Goal: Task Accomplishment & Management: Complete application form

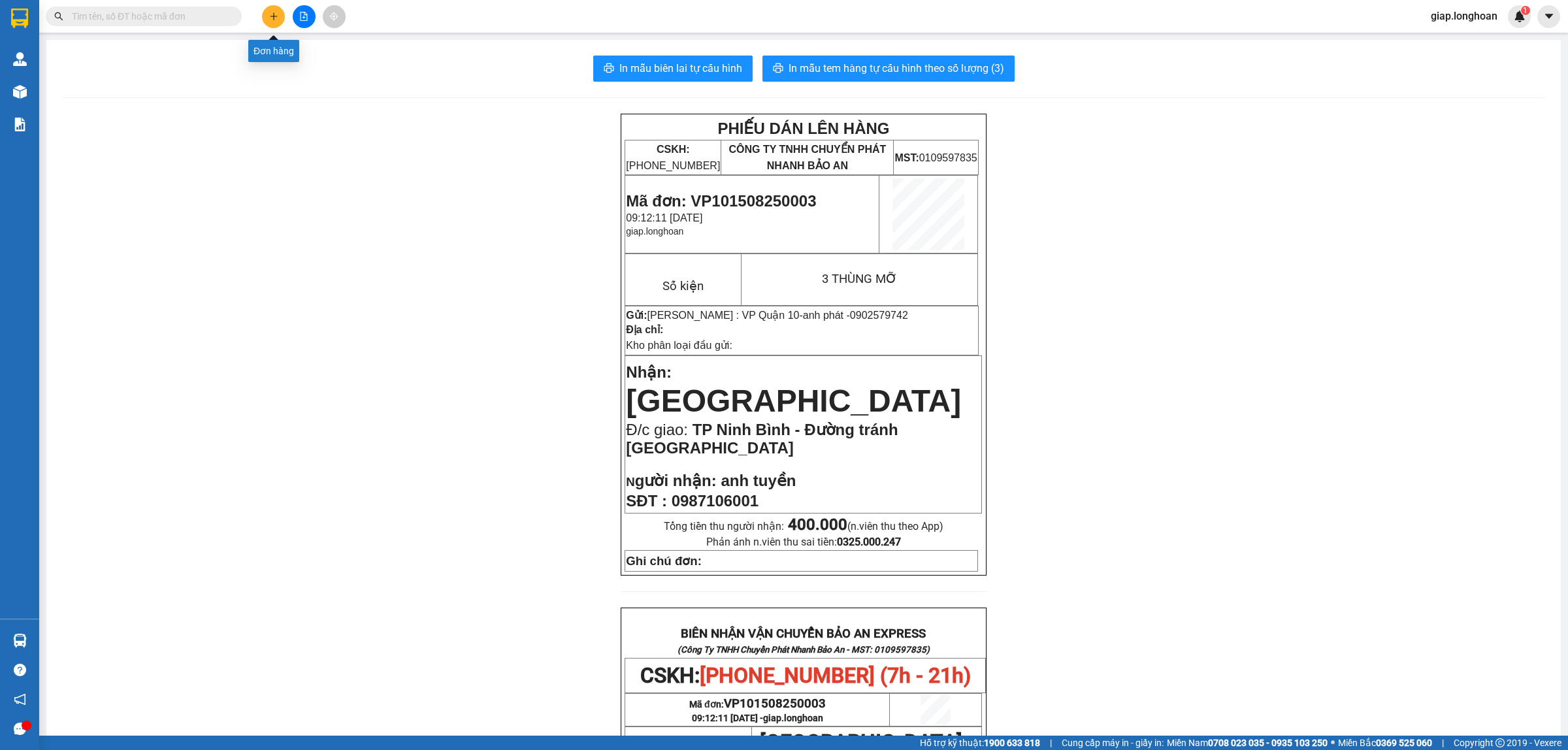
click at [273, 17] on icon "plus" at bounding box center [273, 16] width 1 height 8
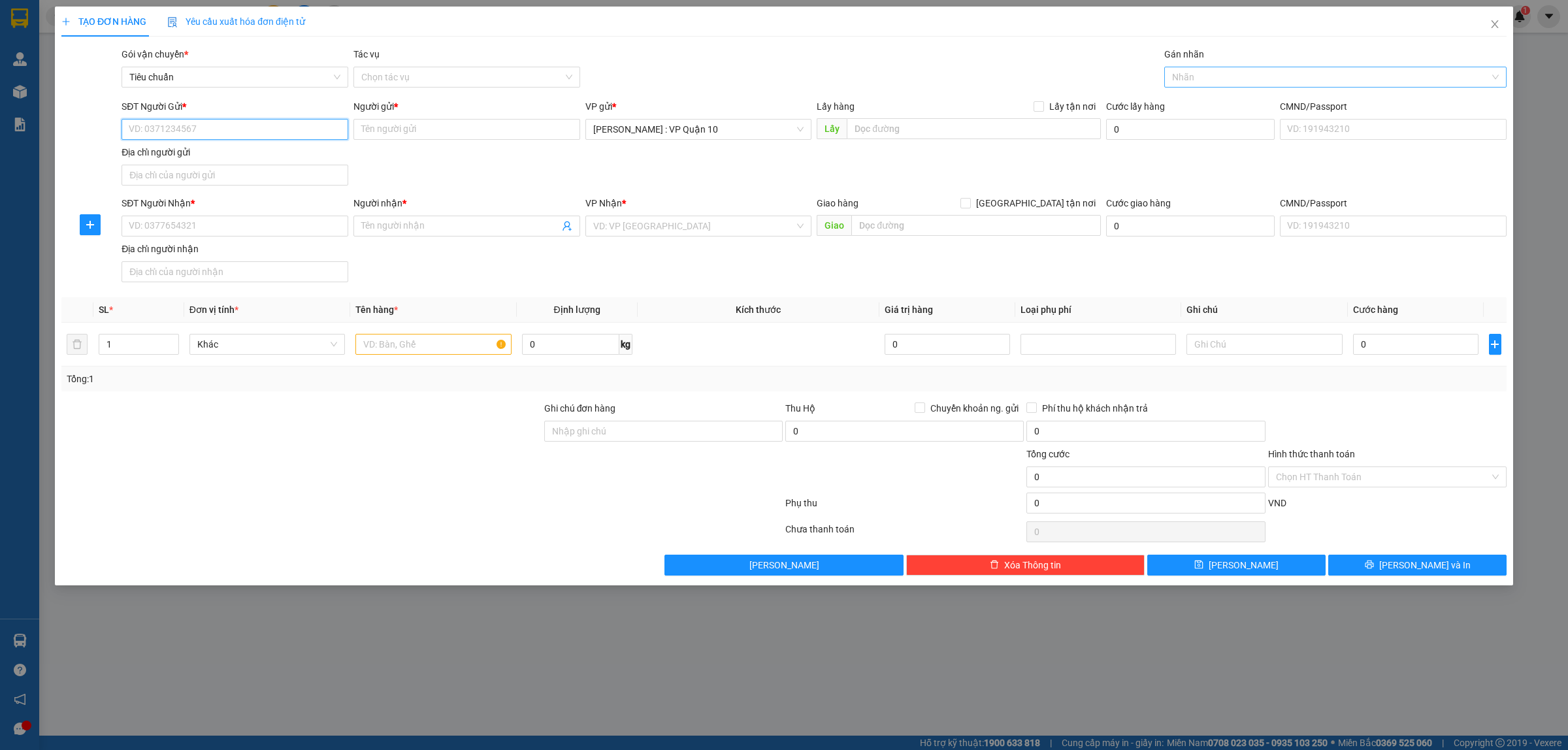
click at [1189, 76] on div at bounding box center [1329, 77] width 323 height 16
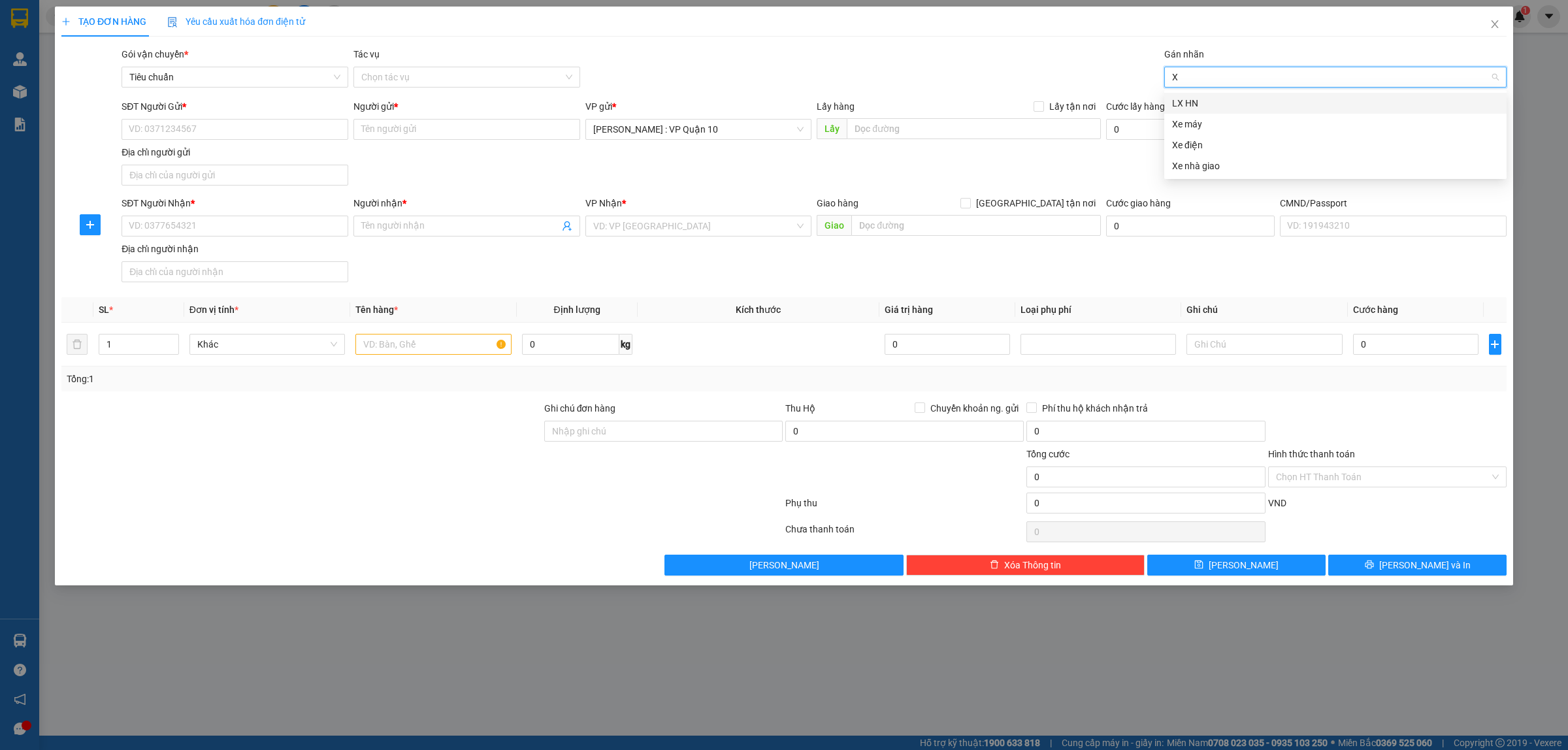
type input "XE"
click at [1188, 100] on div "Xe máy" at bounding box center [1336, 103] width 327 height 14
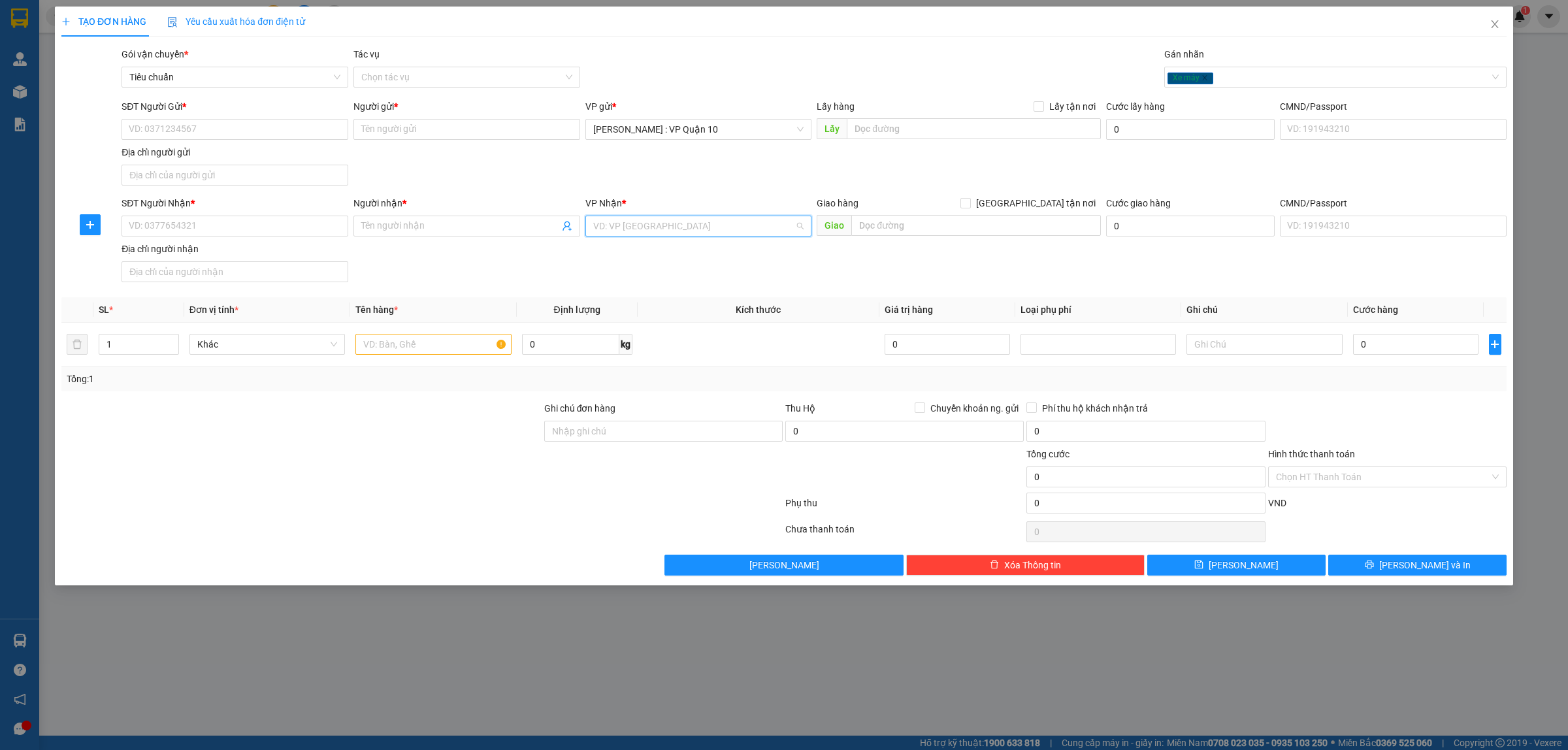
click at [620, 226] on input "search" at bounding box center [694, 226] width 202 height 19
click at [173, 126] on input "SĐT Người Gửi *" at bounding box center [235, 129] width 227 height 21
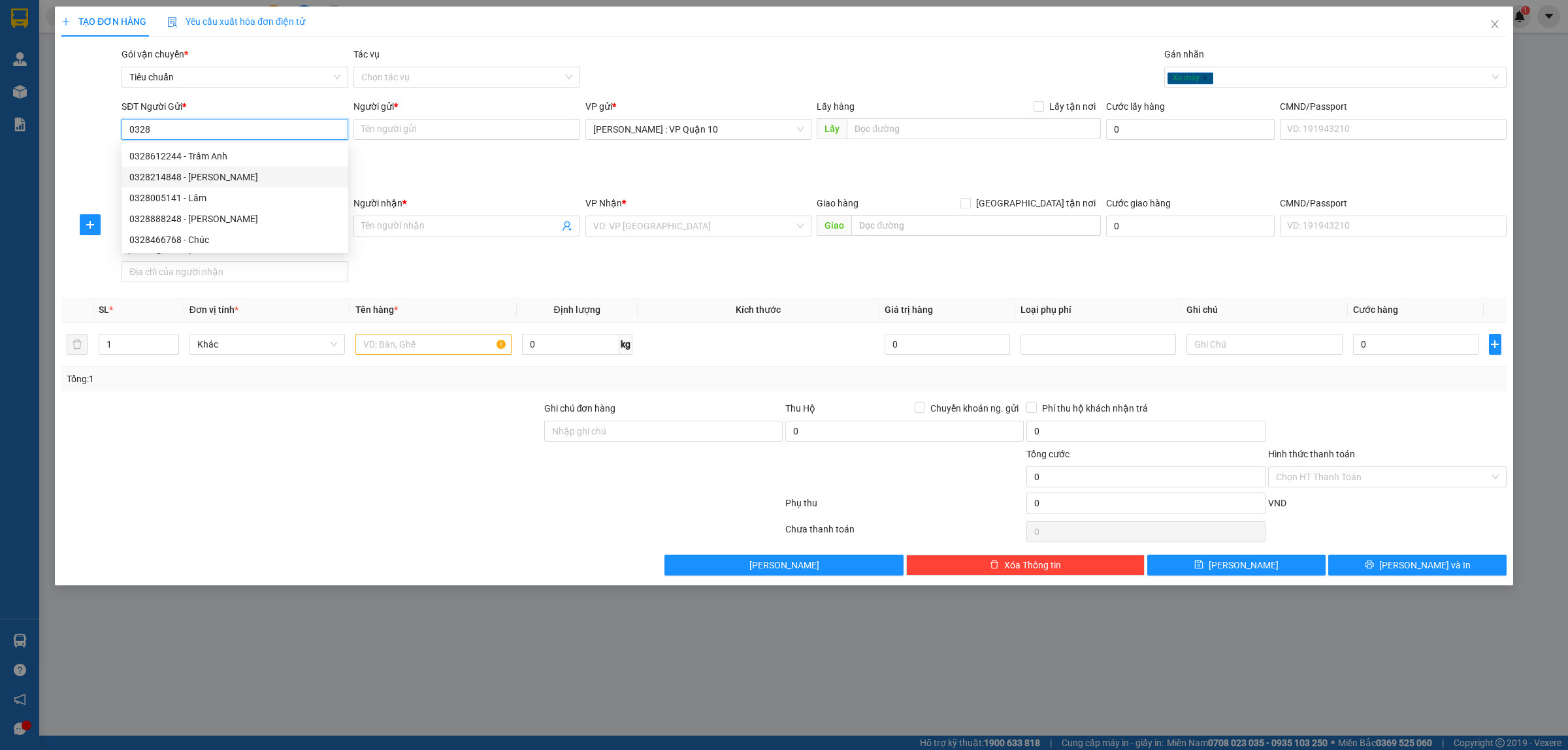
click at [200, 178] on div "0328214848 - Duy Hải" at bounding box center [235, 177] width 211 height 14
type input "0328214848"
type input "Duy Hải"
checkbox input "true"
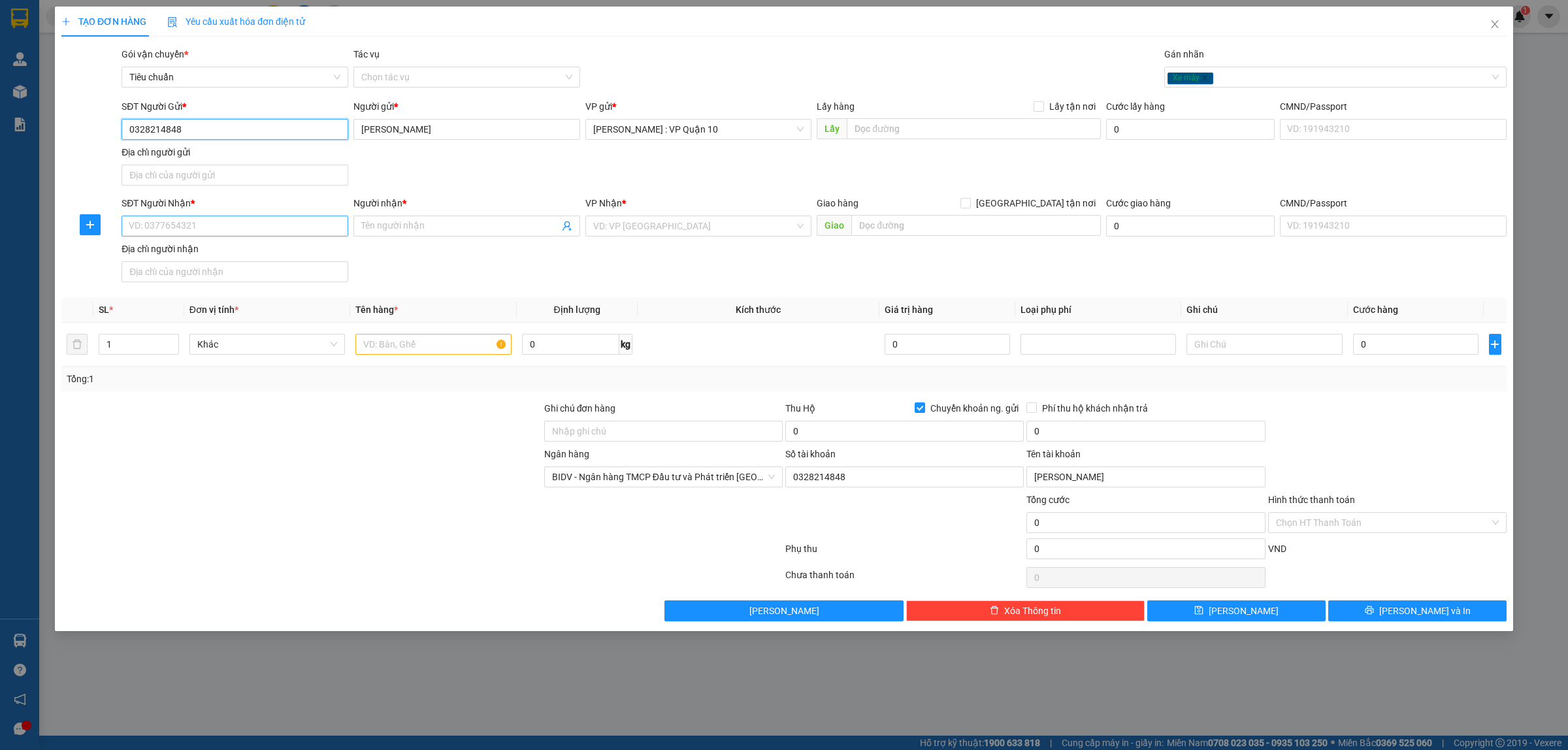
type input "0328214848"
click at [197, 230] on input "SĐT Người Nhận *" at bounding box center [235, 226] width 227 height 21
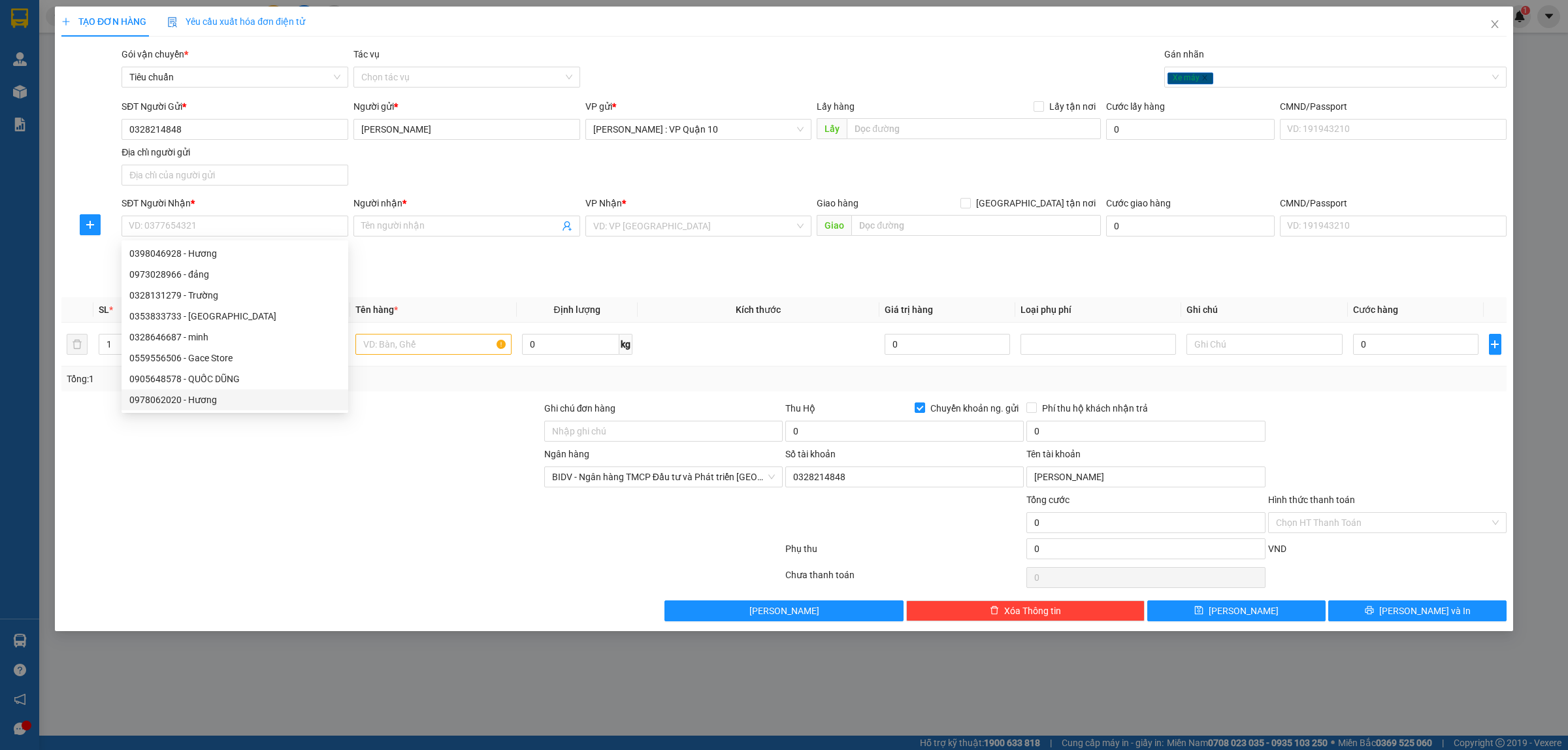
click at [376, 512] on div at bounding box center [301, 516] width 483 height 46
click at [392, 344] on input "text" at bounding box center [434, 344] width 156 height 21
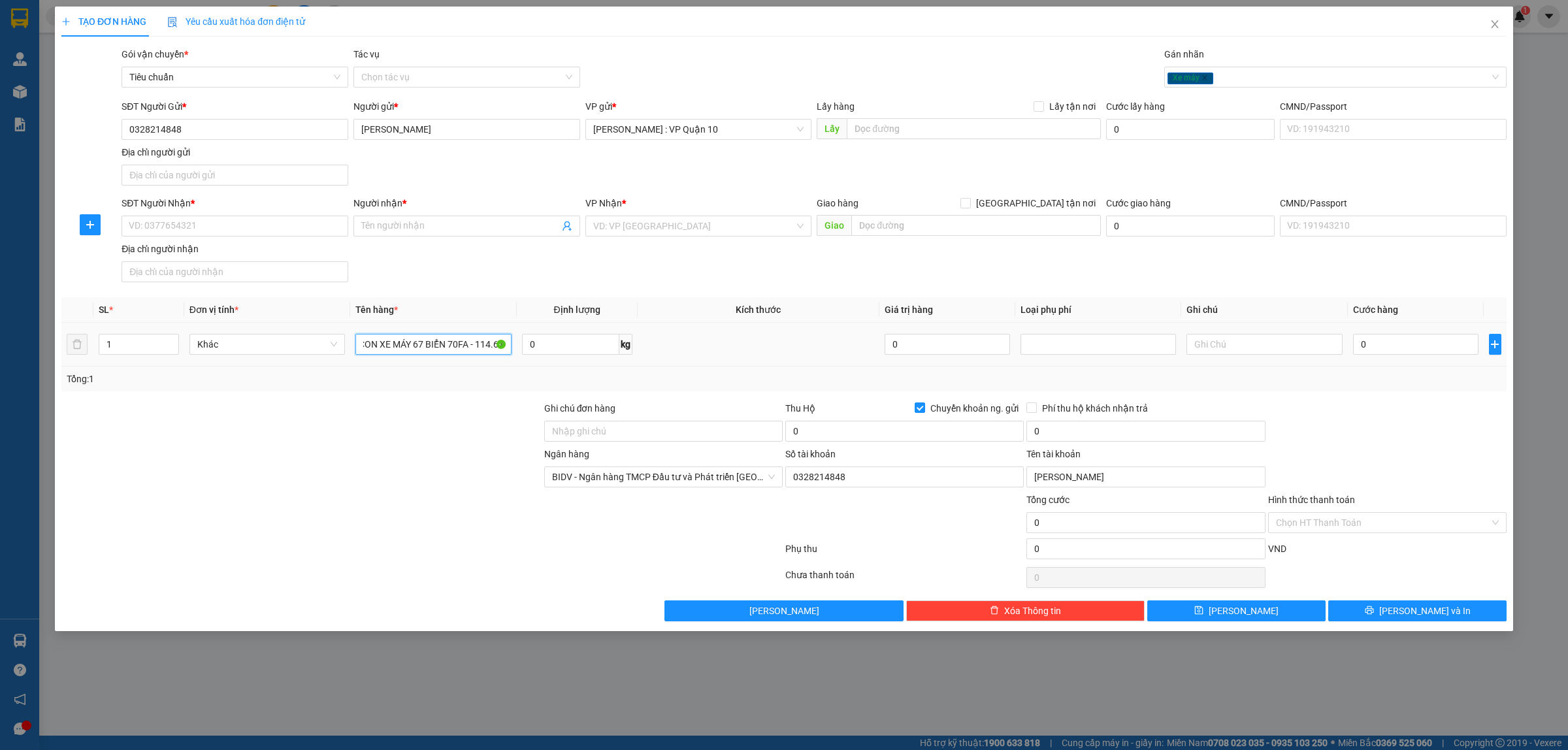
scroll to position [0, 14]
type input "1 CON XE MÁY 67 BIỂN 70FA - 114.67"
click at [429, 457] on div at bounding box center [301, 470] width 483 height 46
click at [641, 435] on input "Ghi chú đơn hàng" at bounding box center [664, 431] width 238 height 21
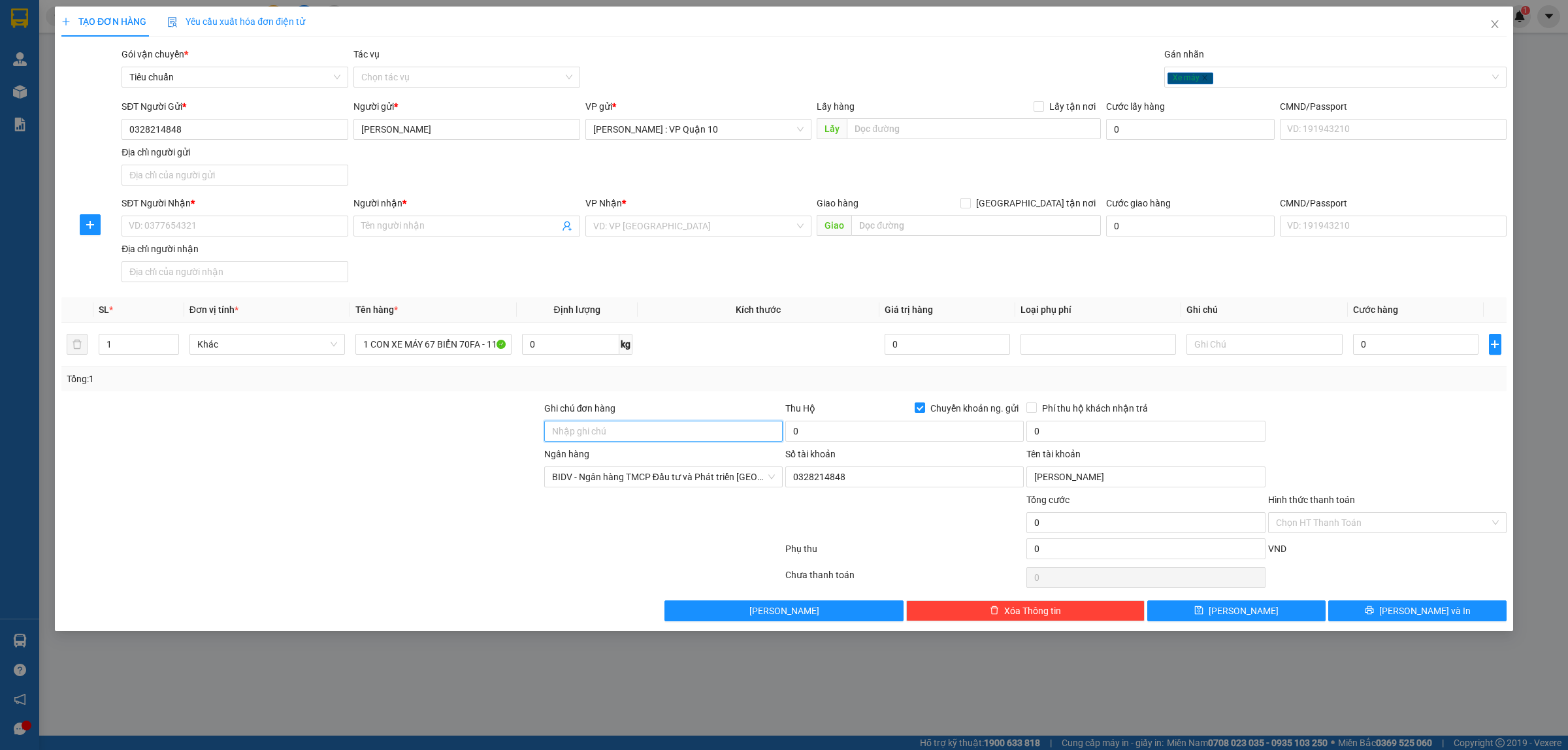
type input "CÓ CHÌA KHÓA VÀ CAVET ĐI KÈM"
click at [458, 525] on div at bounding box center [301, 516] width 483 height 46
click at [381, 517] on div at bounding box center [301, 516] width 483 height 46
click at [1433, 427] on div at bounding box center [1387, 424] width 241 height 46
click at [609, 227] on input "search" at bounding box center [694, 226] width 202 height 19
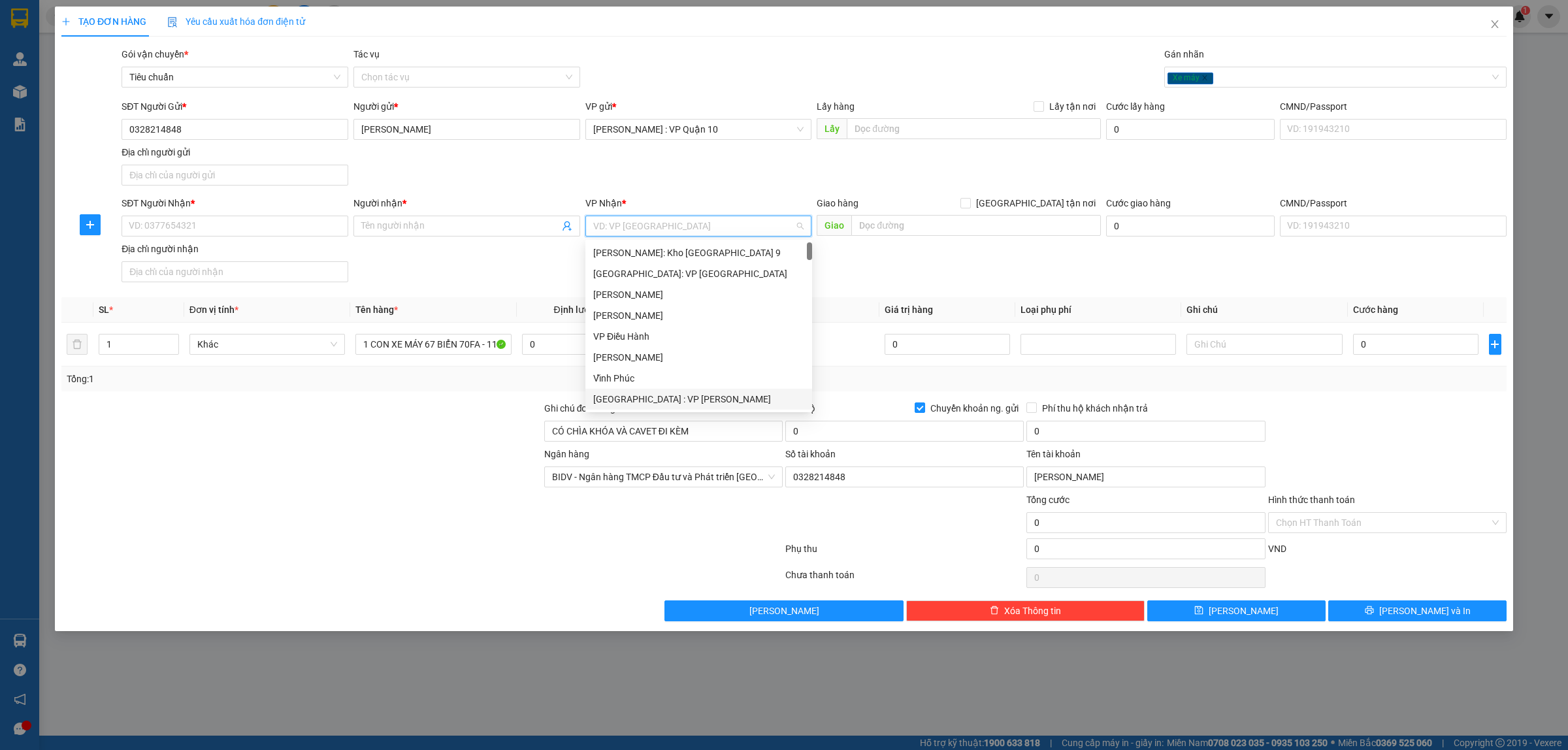
click at [671, 396] on div "Đà Nẵng : VP Thanh Khê" at bounding box center [699, 399] width 211 height 14
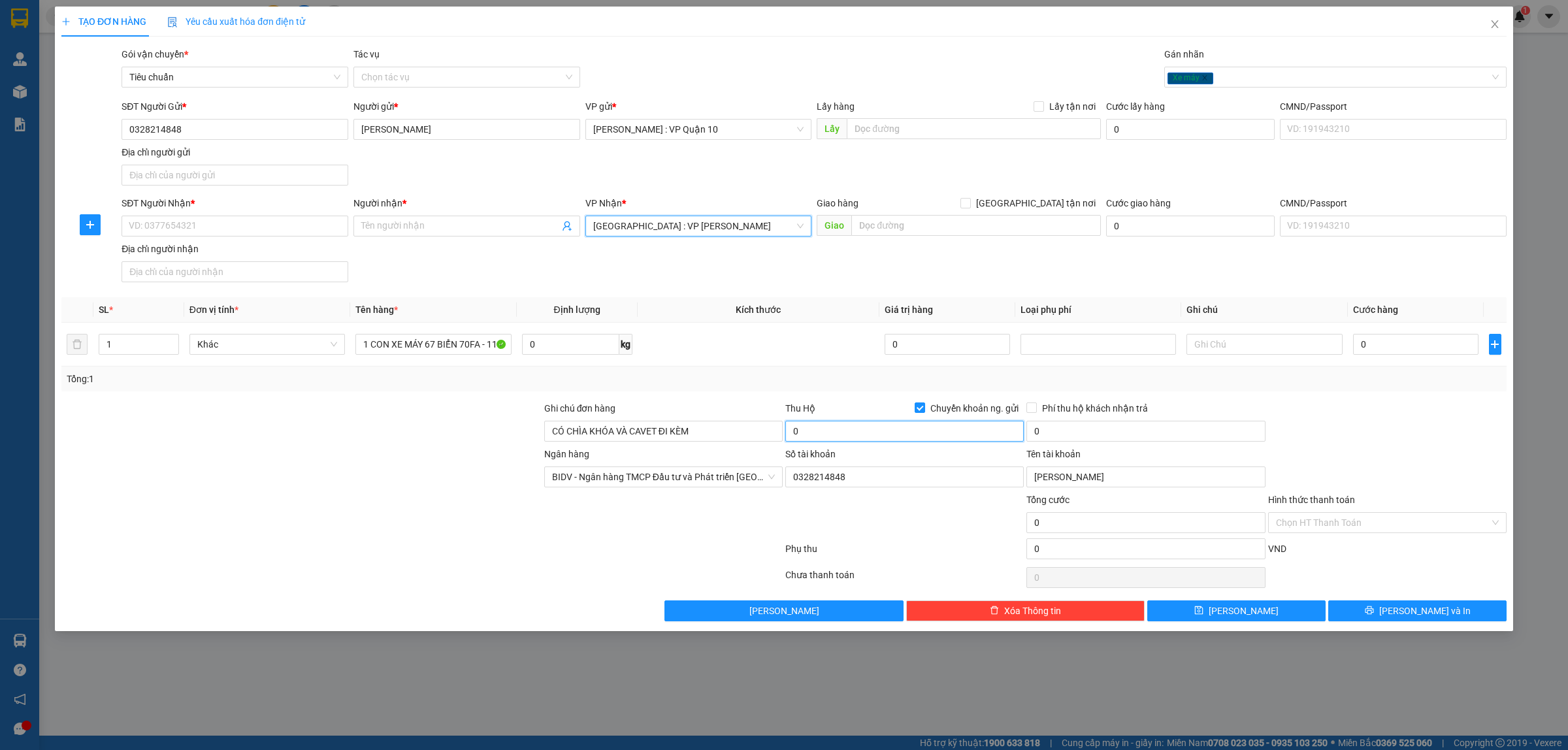
click at [872, 436] on input "0" at bounding box center [904, 431] width 238 height 21
type input "14.000.000"
click at [171, 216] on input "SĐT Người Nhận *" at bounding box center [235, 226] width 227 height 21
type input "0983034424"
click at [168, 246] on div "0983034424 - ANH VŨ" at bounding box center [235, 253] width 211 height 14
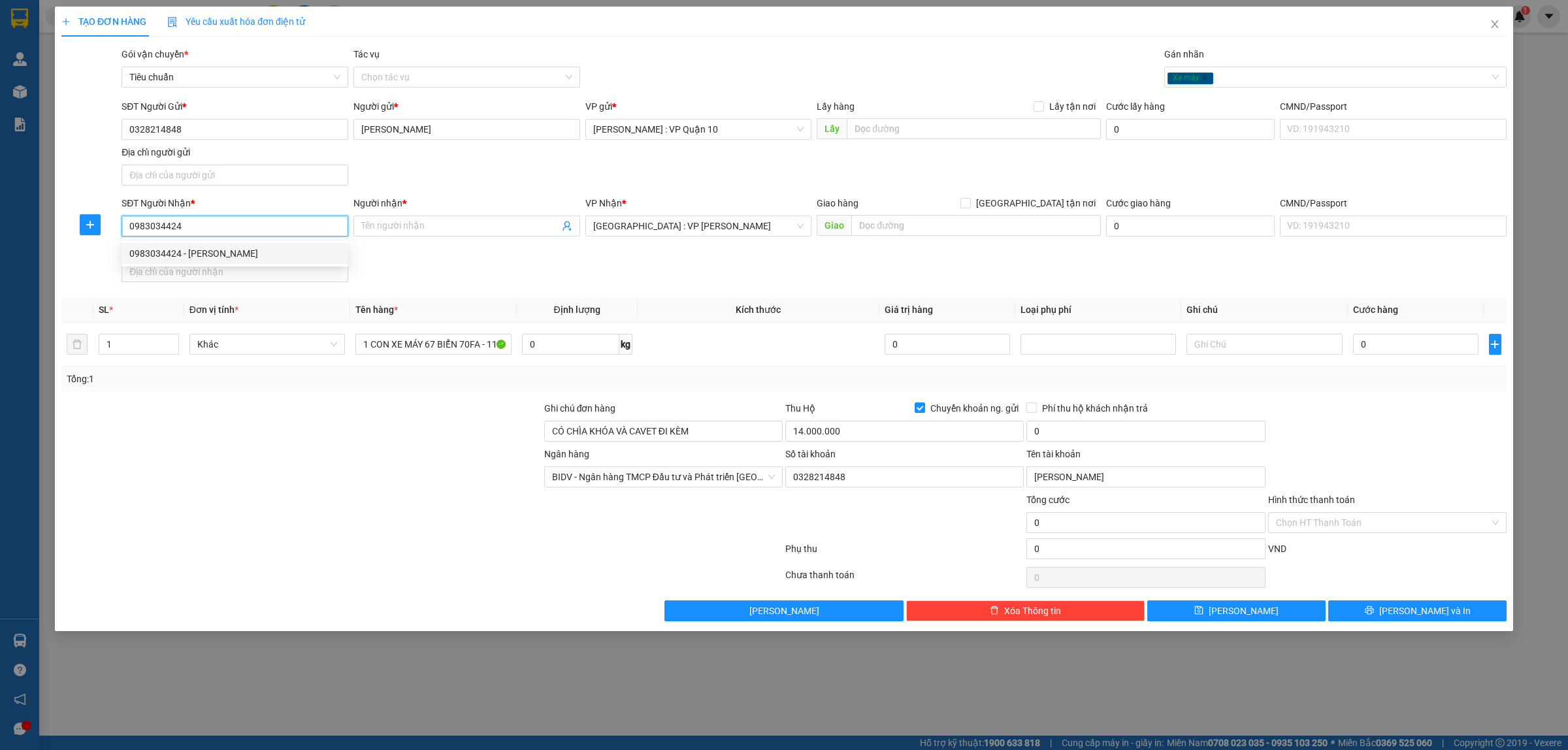
type input "ANH VŨ"
type input "0983034424"
click at [477, 522] on div at bounding box center [301, 516] width 483 height 46
click at [1227, 69] on div "Xe máy" at bounding box center [1329, 77] width 323 height 16
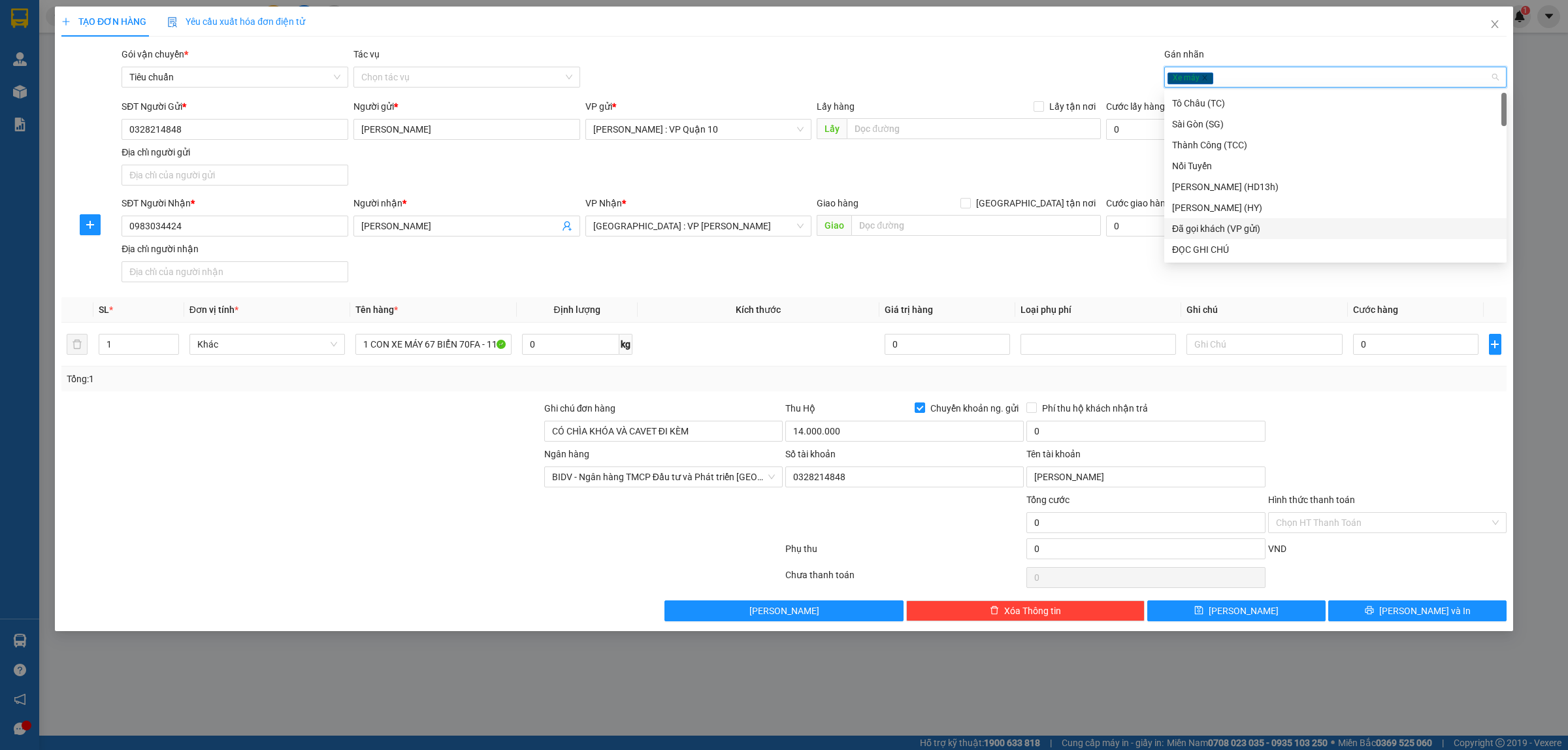
click at [1223, 226] on div "Đã gọi khách (VP gửi)" at bounding box center [1336, 228] width 327 height 14
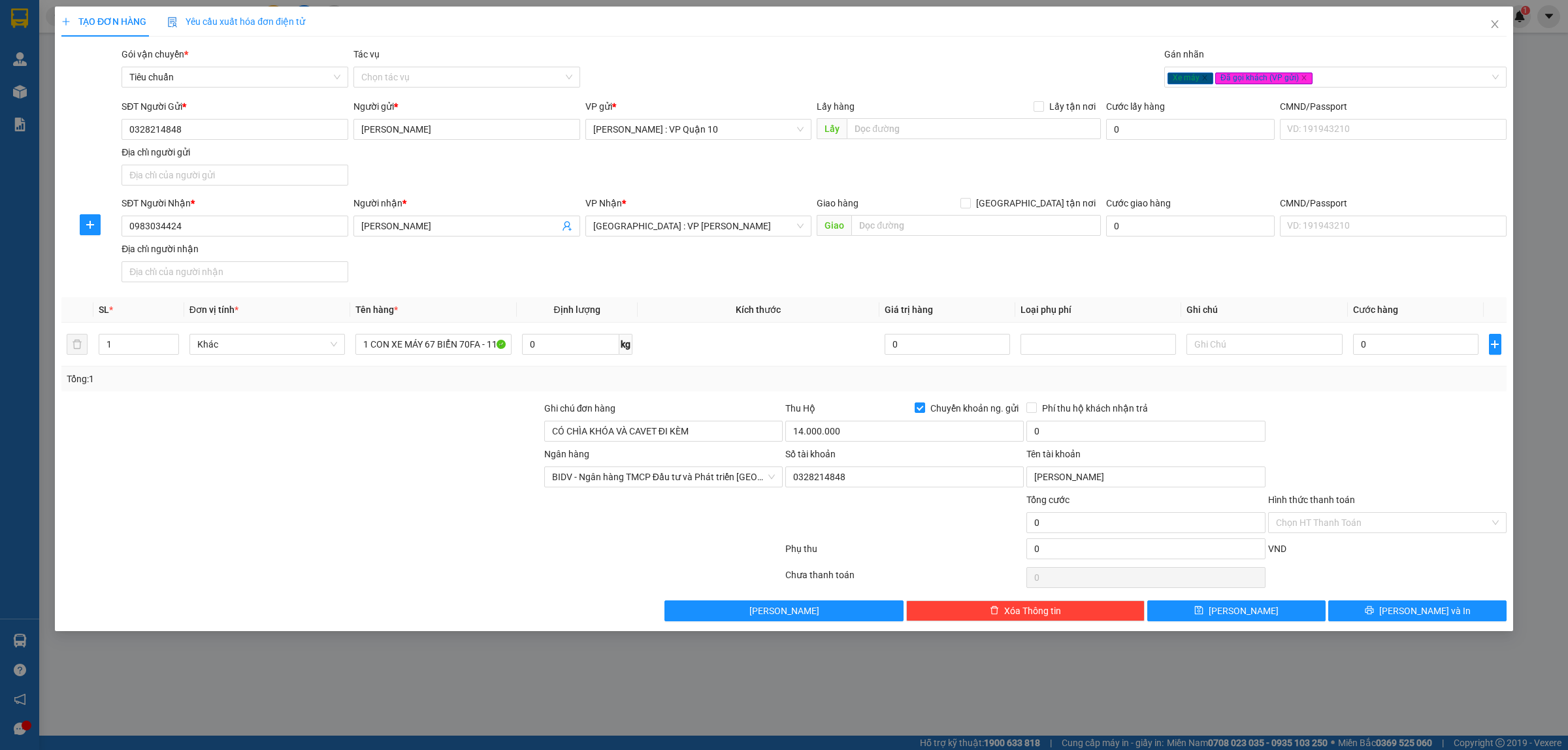
drag, startPoint x: 946, startPoint y: 60, endPoint x: 1145, endPoint y: 238, distance: 267.0
click at [948, 61] on div "Gói vận chuyển * Tiêu chuẩn Tác vụ Chọn tác vụ Gán nhãn Xe máy Đã gọi khách (…" at bounding box center [814, 70] width 1390 height 46
click at [1418, 436] on div at bounding box center [1387, 424] width 241 height 46
click at [1389, 344] on input "0" at bounding box center [1416, 344] width 125 height 21
type input "70"
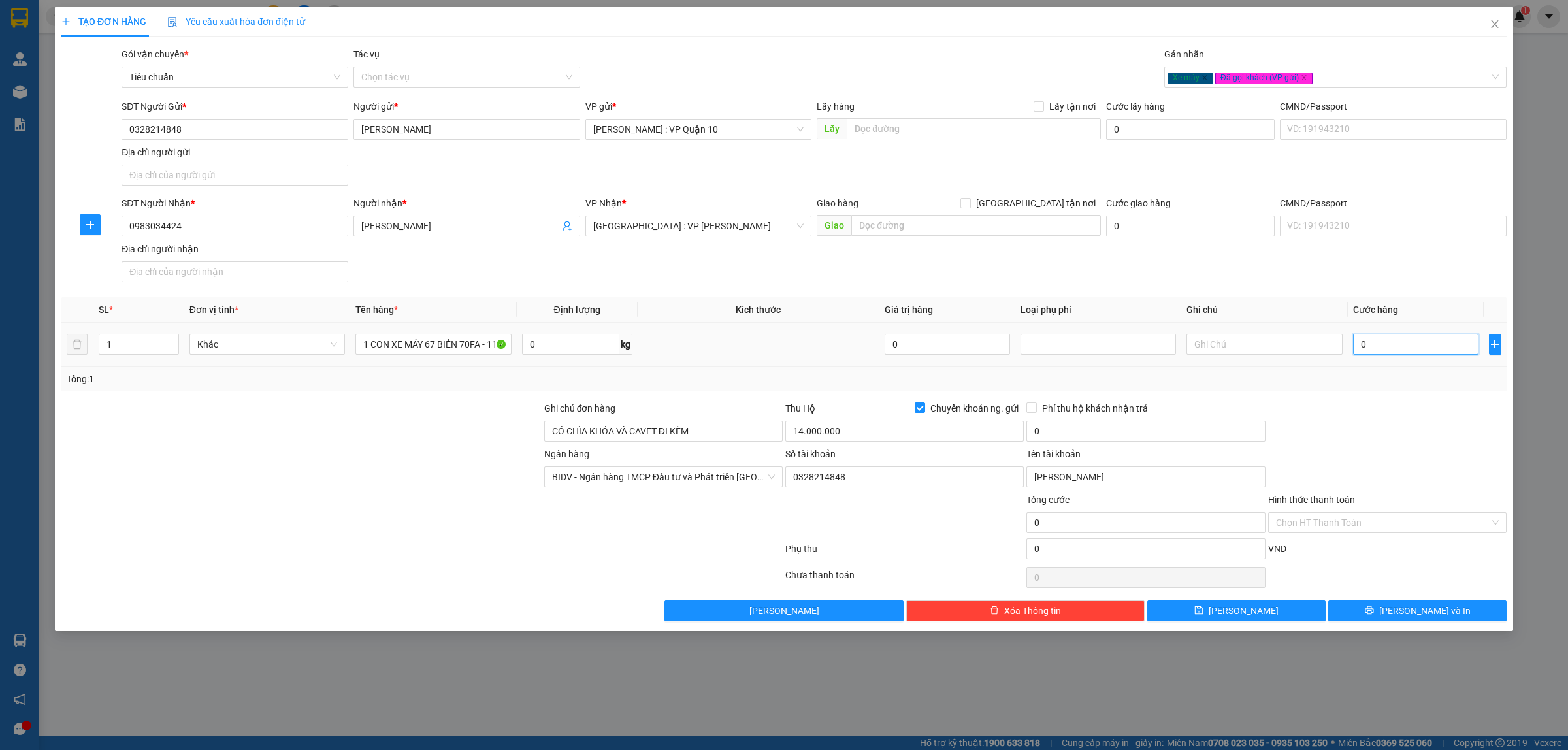
type input "70"
type input "730"
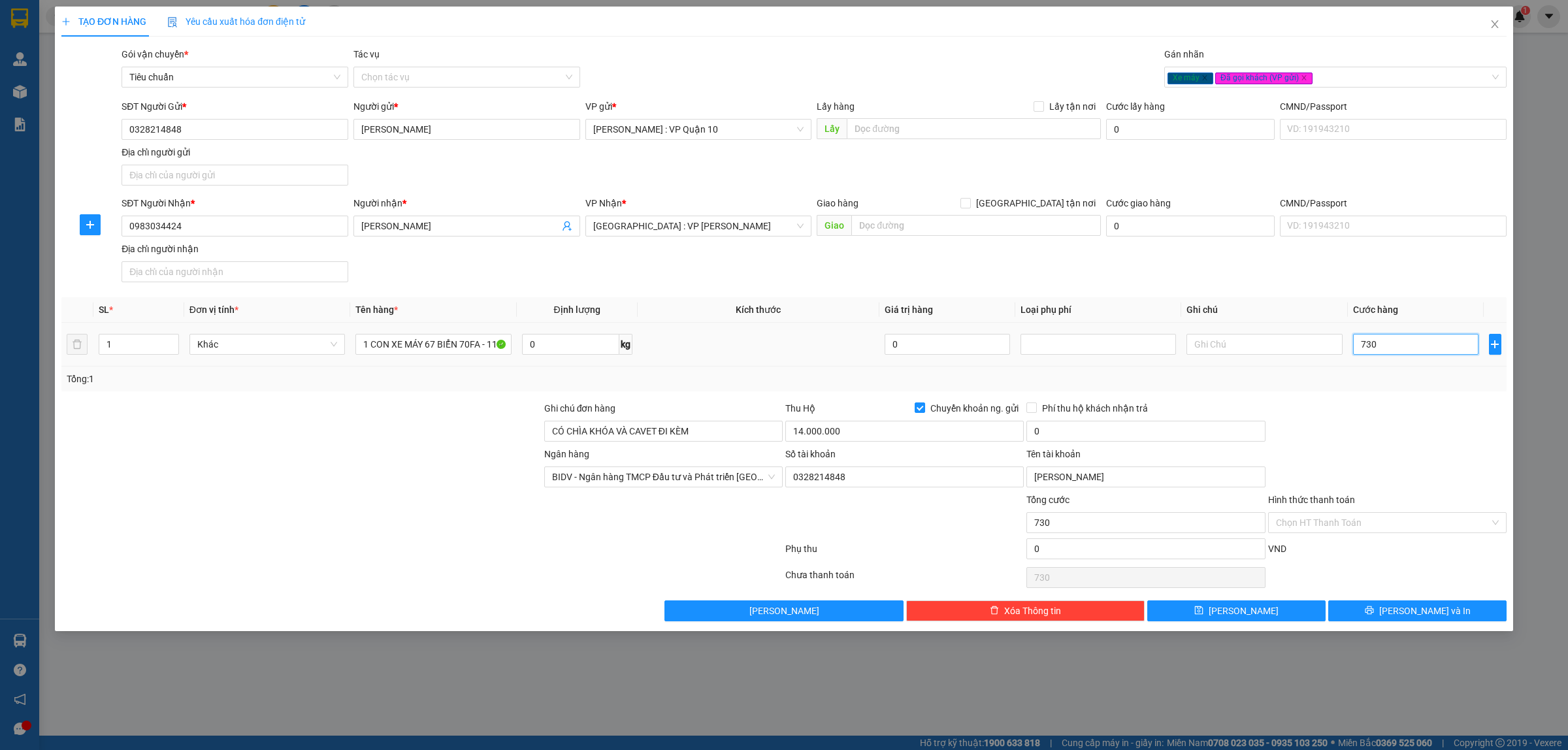
type input "7.300"
type input "73.000"
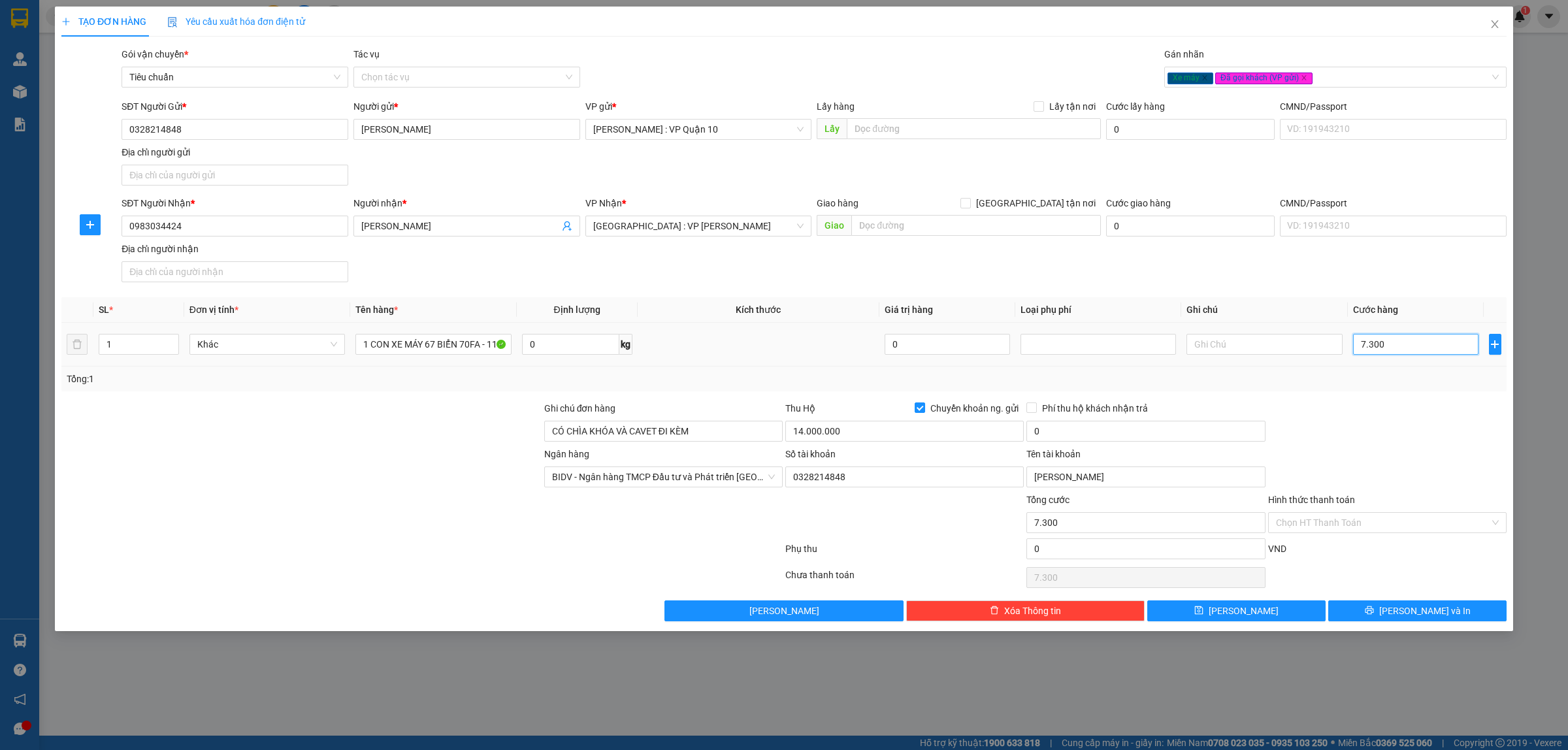
type input "73.000"
type input "730.000"
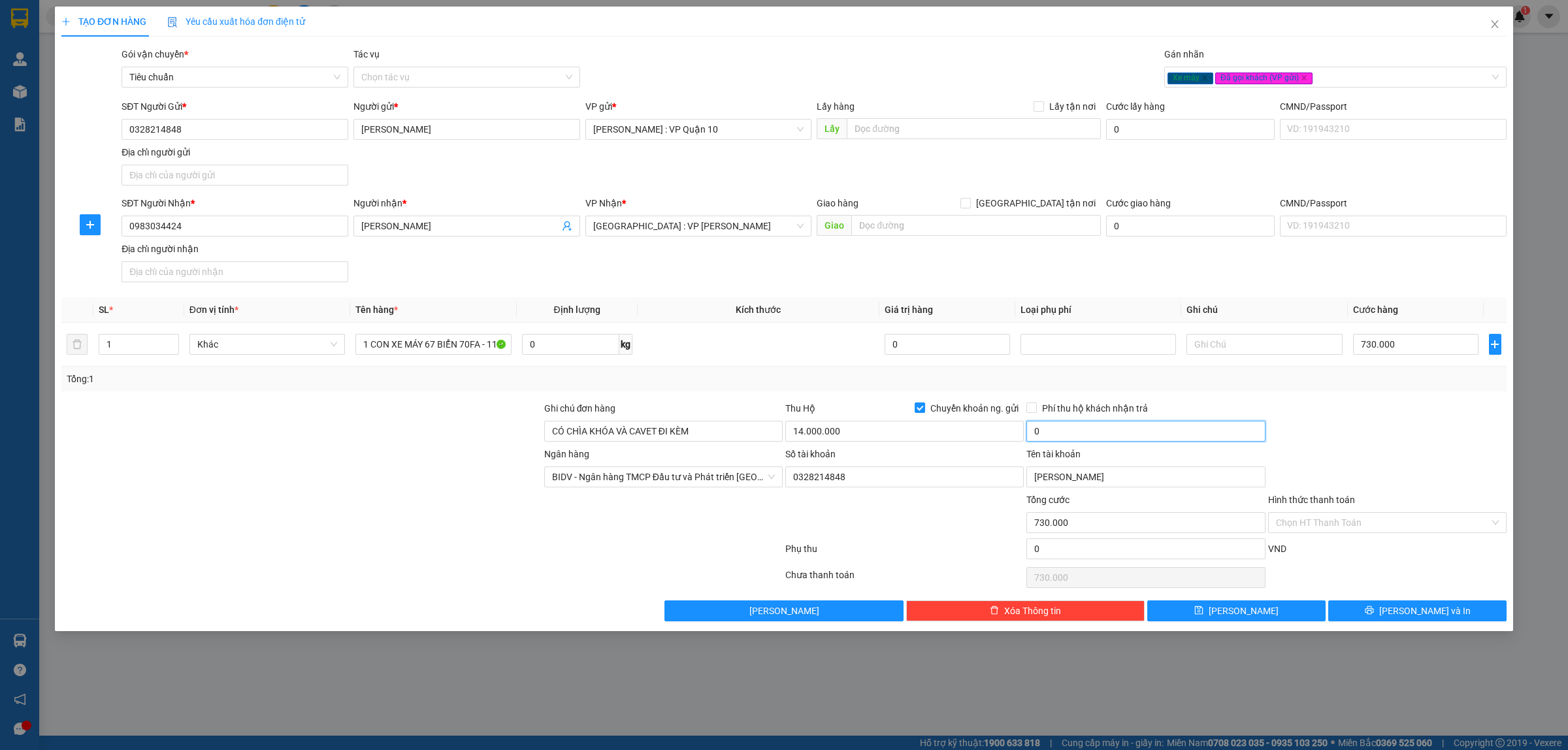
click at [1043, 439] on input "0" at bounding box center [1145, 431] width 238 height 21
type input "30.000"
click at [1409, 613] on span "Lưu và In" at bounding box center [1425, 610] width 91 height 14
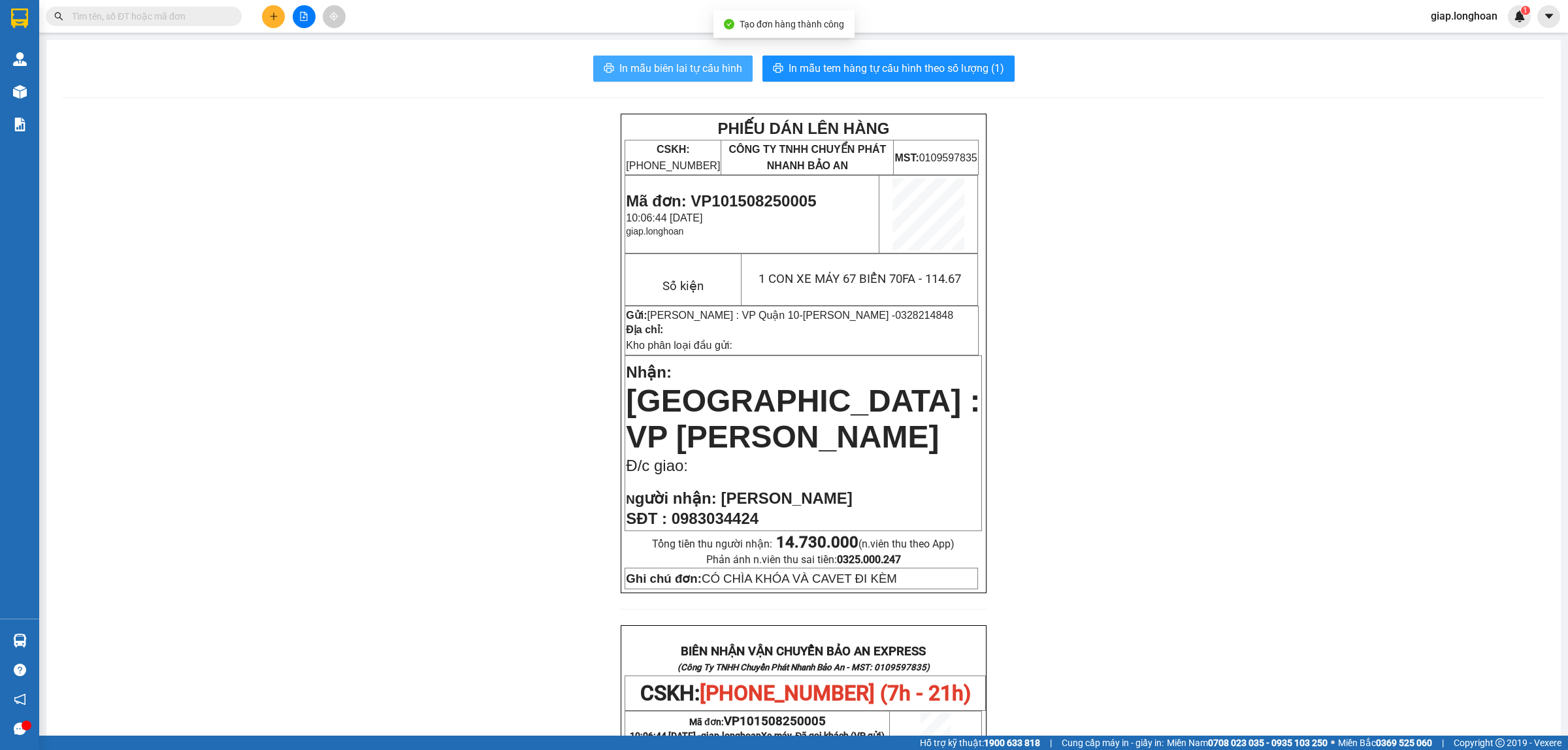
click at [680, 65] on span "In mẫu biên lai tự cấu hình" at bounding box center [680, 68] width 123 height 16
drag, startPoint x: 284, startPoint y: 583, endPoint x: 340, endPoint y: 632, distance: 74.4
click at [284, 589] on div "PHIẾU DÁN LÊN HÀNG CSKH: 1900.06.88.33 CÔNG TY TNHH CHUYỂN PHÁT NHANH BẢO AN MS…" at bounding box center [803, 696] width 1483 height 1163
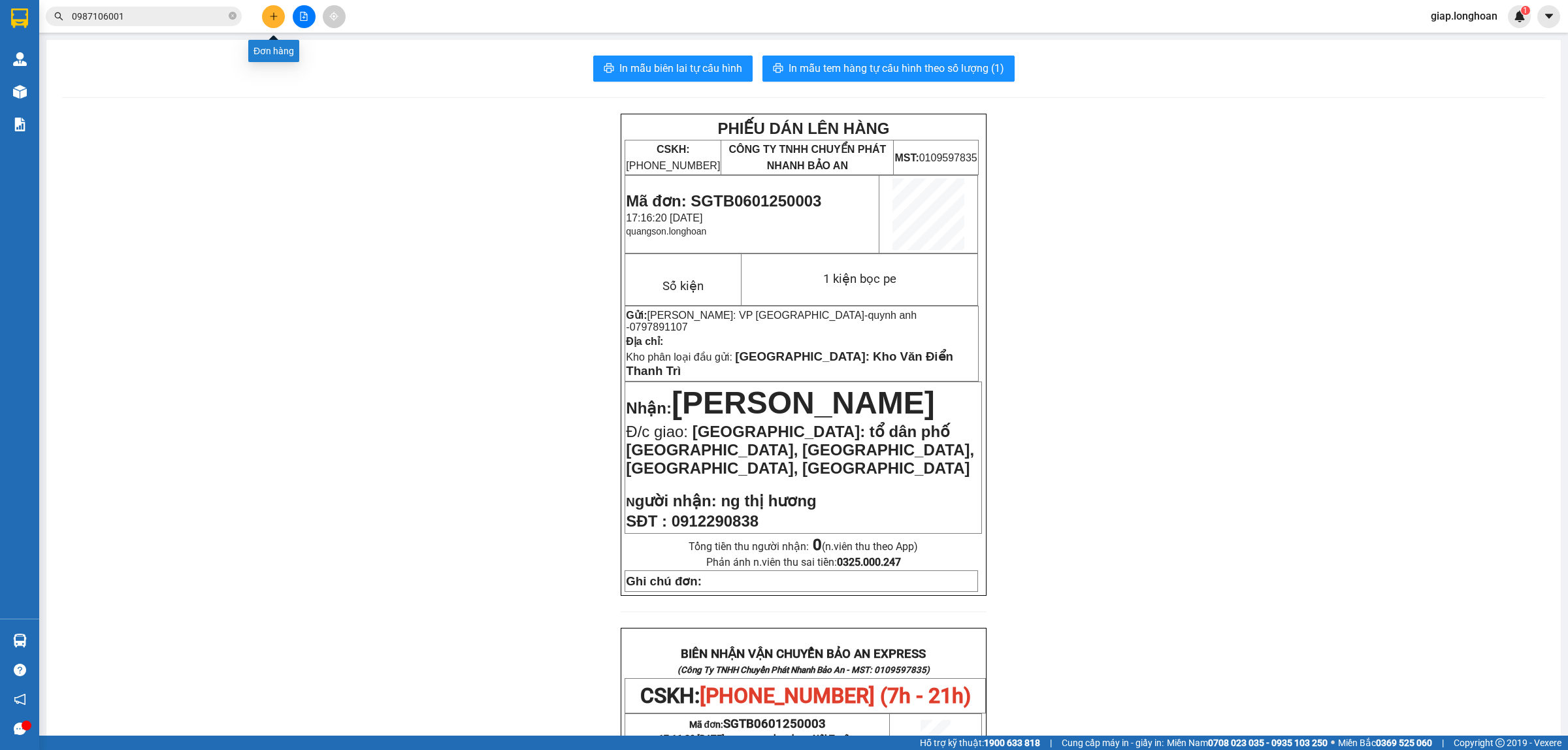
click at [266, 21] on button at bounding box center [273, 16] width 23 height 23
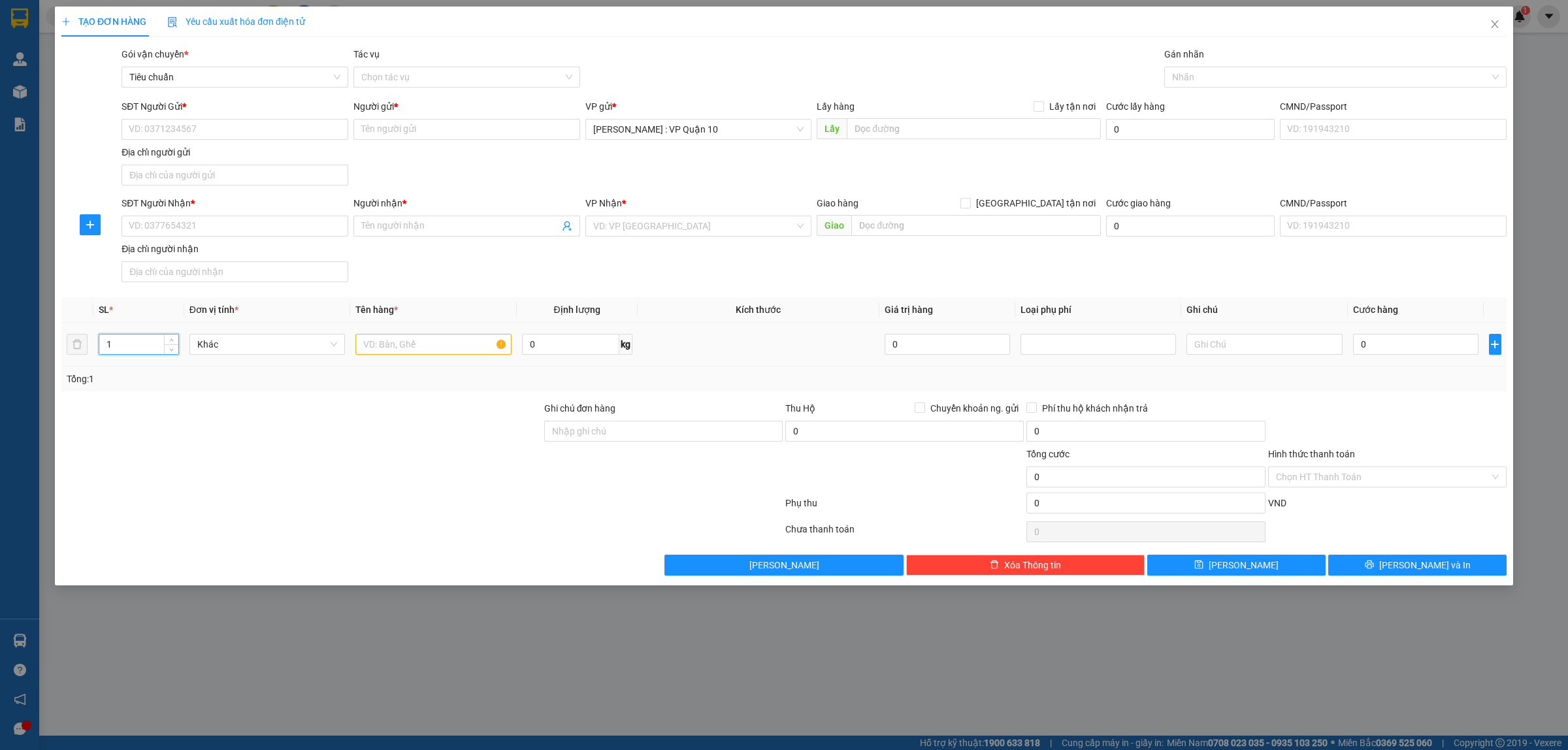
click at [154, 341] on input "1" at bounding box center [139, 344] width 79 height 19
type input "3"
click at [379, 350] on input "text" at bounding box center [434, 344] width 156 height 21
type input "3 BAO TẢI TRẮNG"
click at [484, 268] on div "SĐT Người Nhận * VD: 0377654321 Người nhận * Tên người nhận VP Nhận * VD: VP Sà…" at bounding box center [814, 242] width 1390 height 91
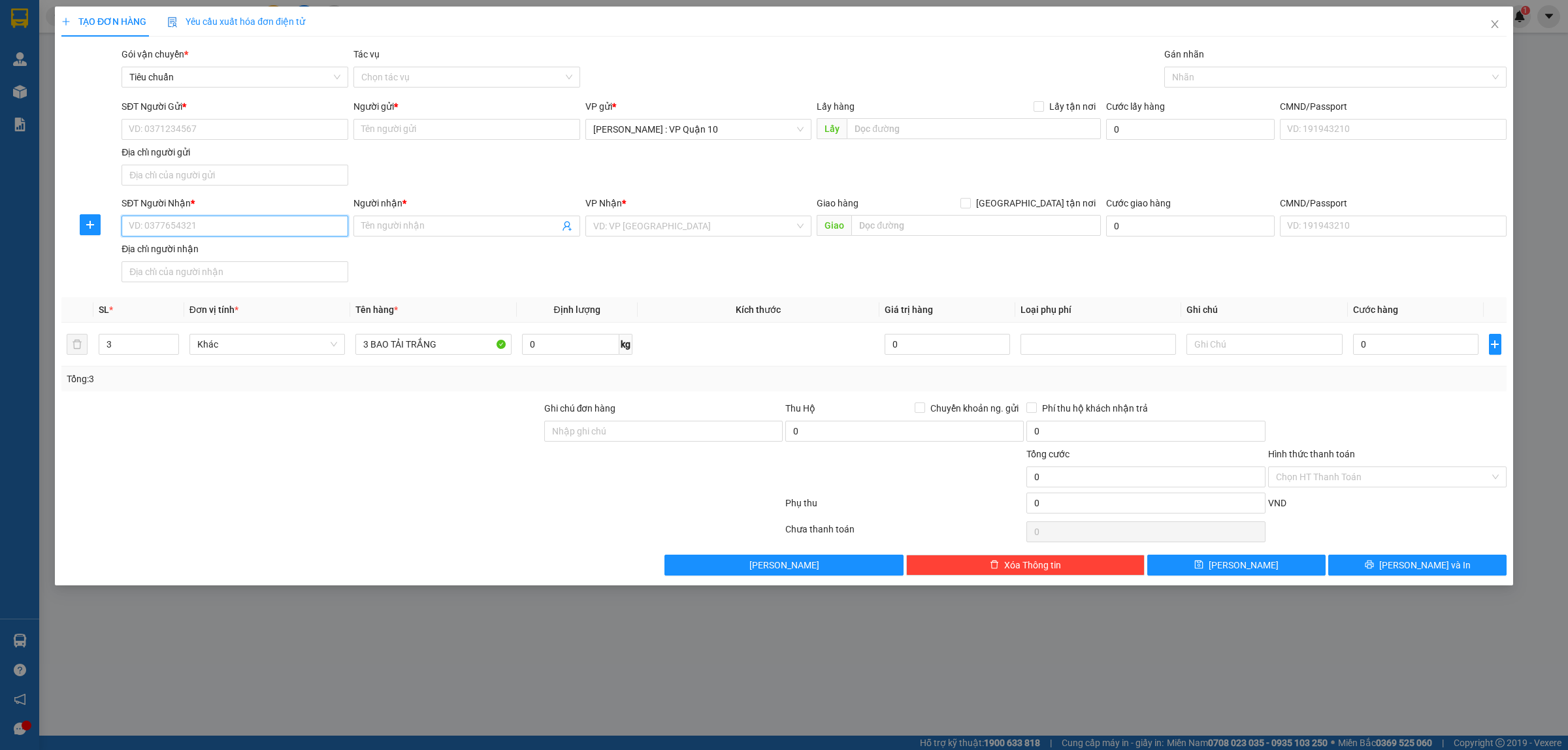
click at [170, 226] on input "SĐT Người Nhận *" at bounding box center [235, 226] width 227 height 21
type input "0974342680"
click at [145, 246] on div "0974342680 - MR Sang" at bounding box center [235, 253] width 211 height 14
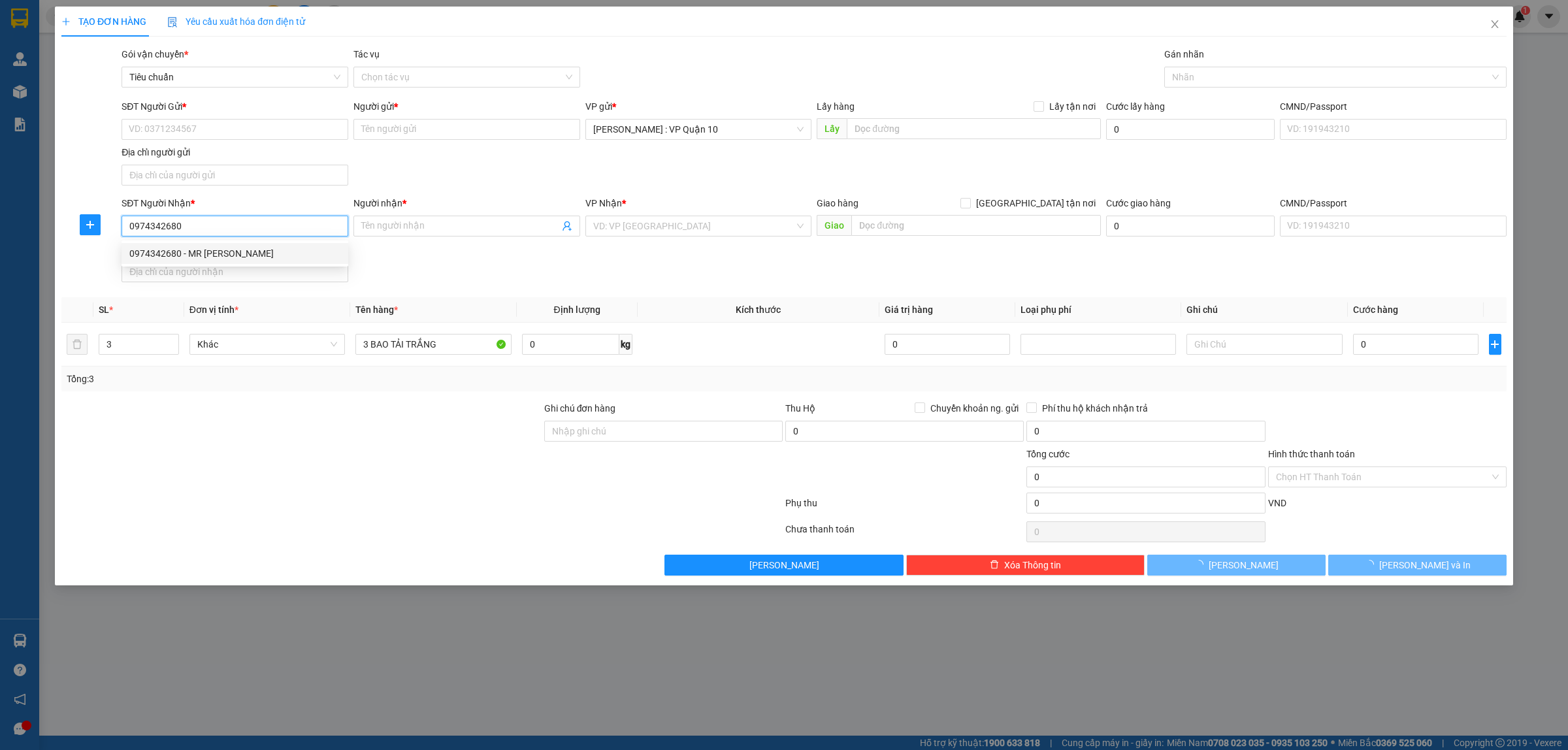
type input "MR Sang"
checkbox input "true"
type input "66 Hàn Mặc Tử, Phường Ghềnh Ráng, TP Quy Nhơn, Bình định"
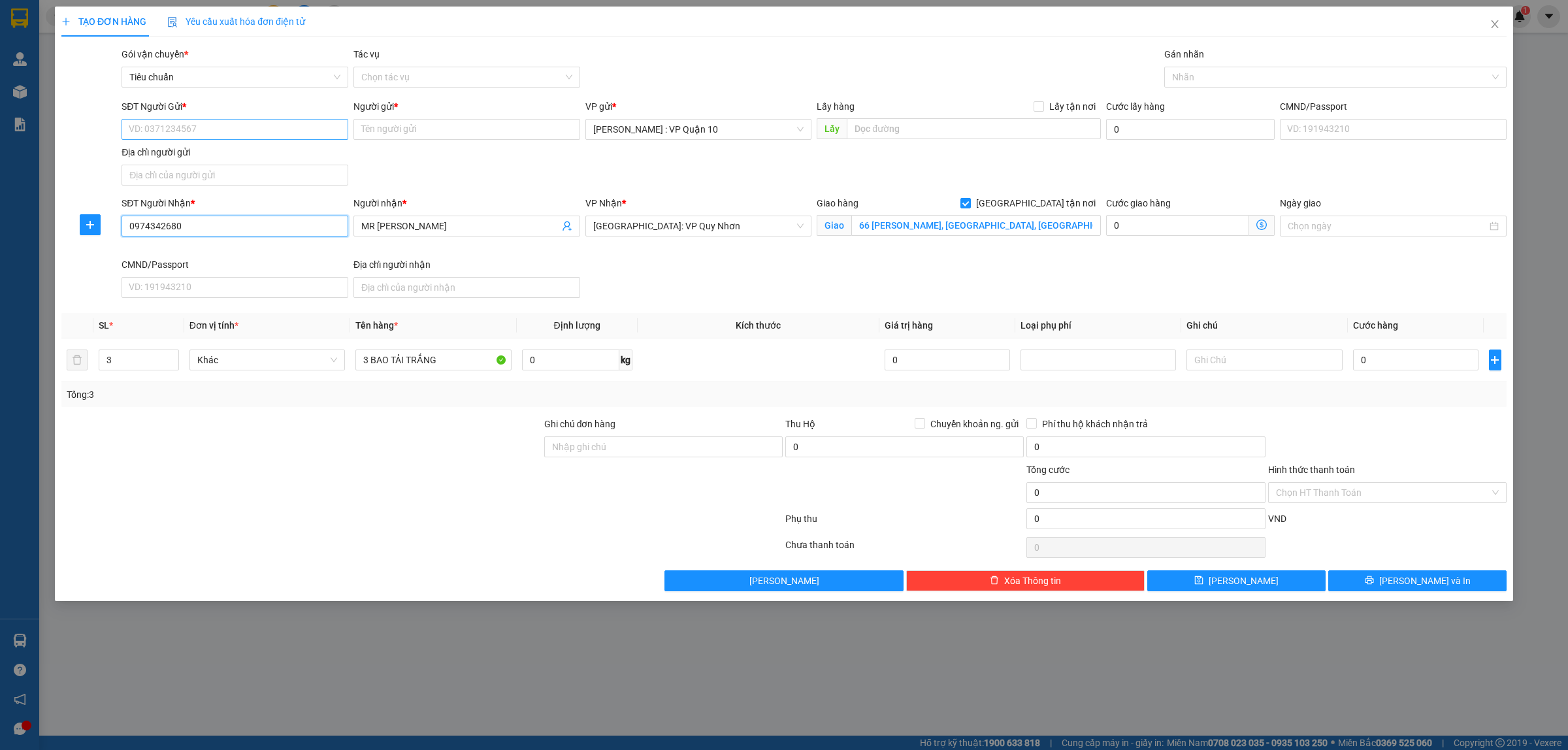
type input "0974342680"
click at [254, 123] on input "SĐT Người Gửi *" at bounding box center [235, 129] width 227 height 21
click at [188, 151] on div "0989534015 - Mrs Nga" at bounding box center [235, 156] width 211 height 14
type input "0989534015"
type input "Mrs Nga"
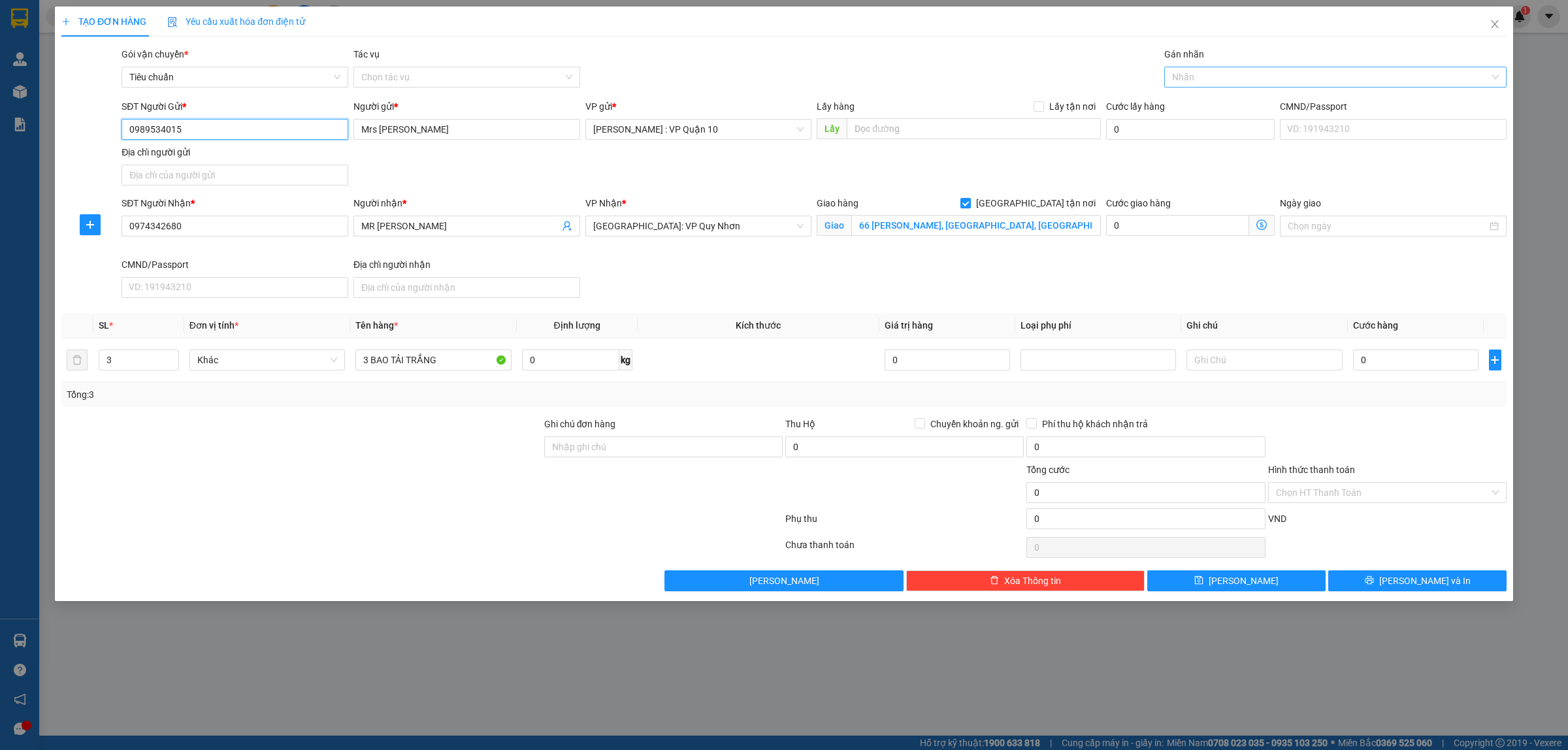
click at [1222, 80] on div at bounding box center [1329, 77] width 323 height 16
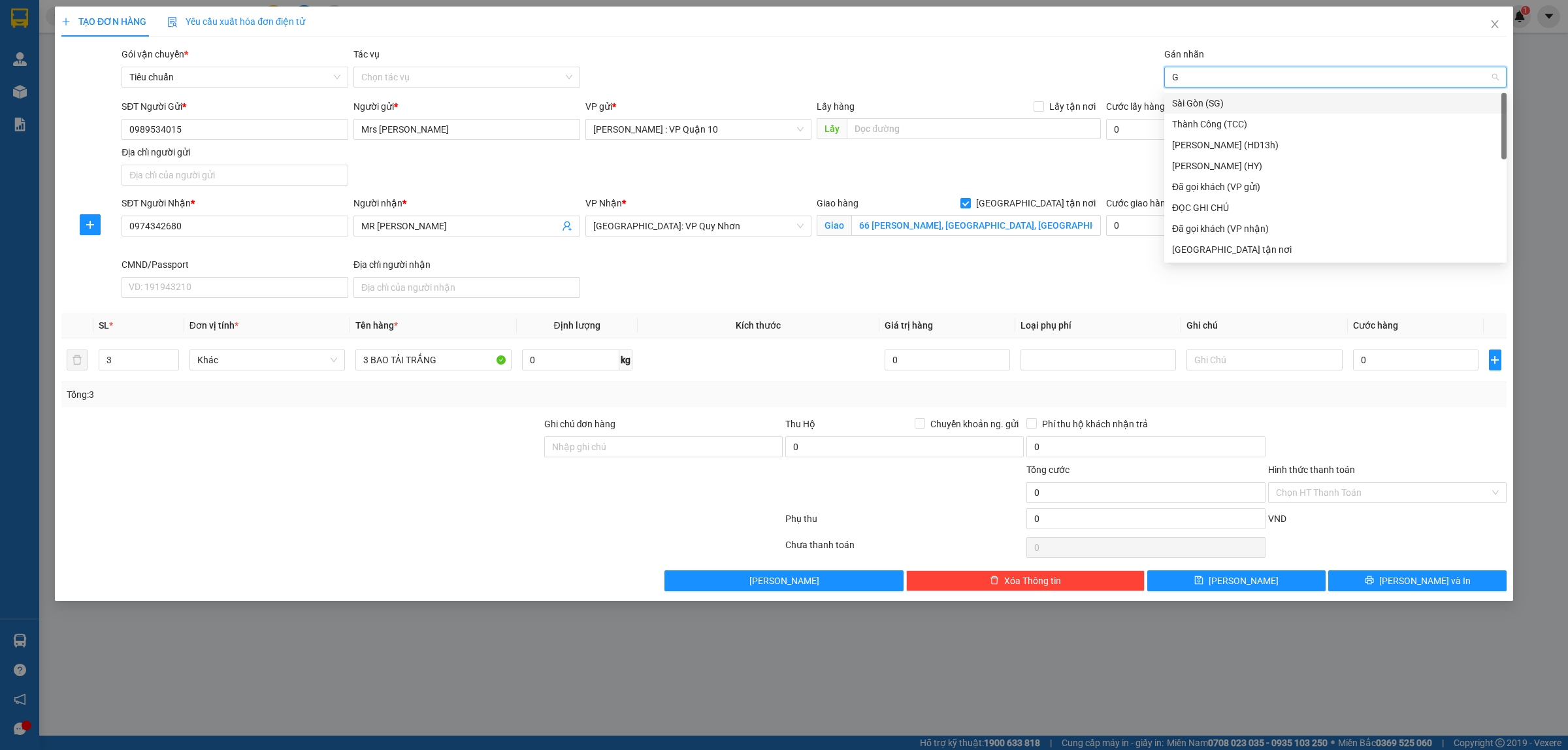
type input "GI"
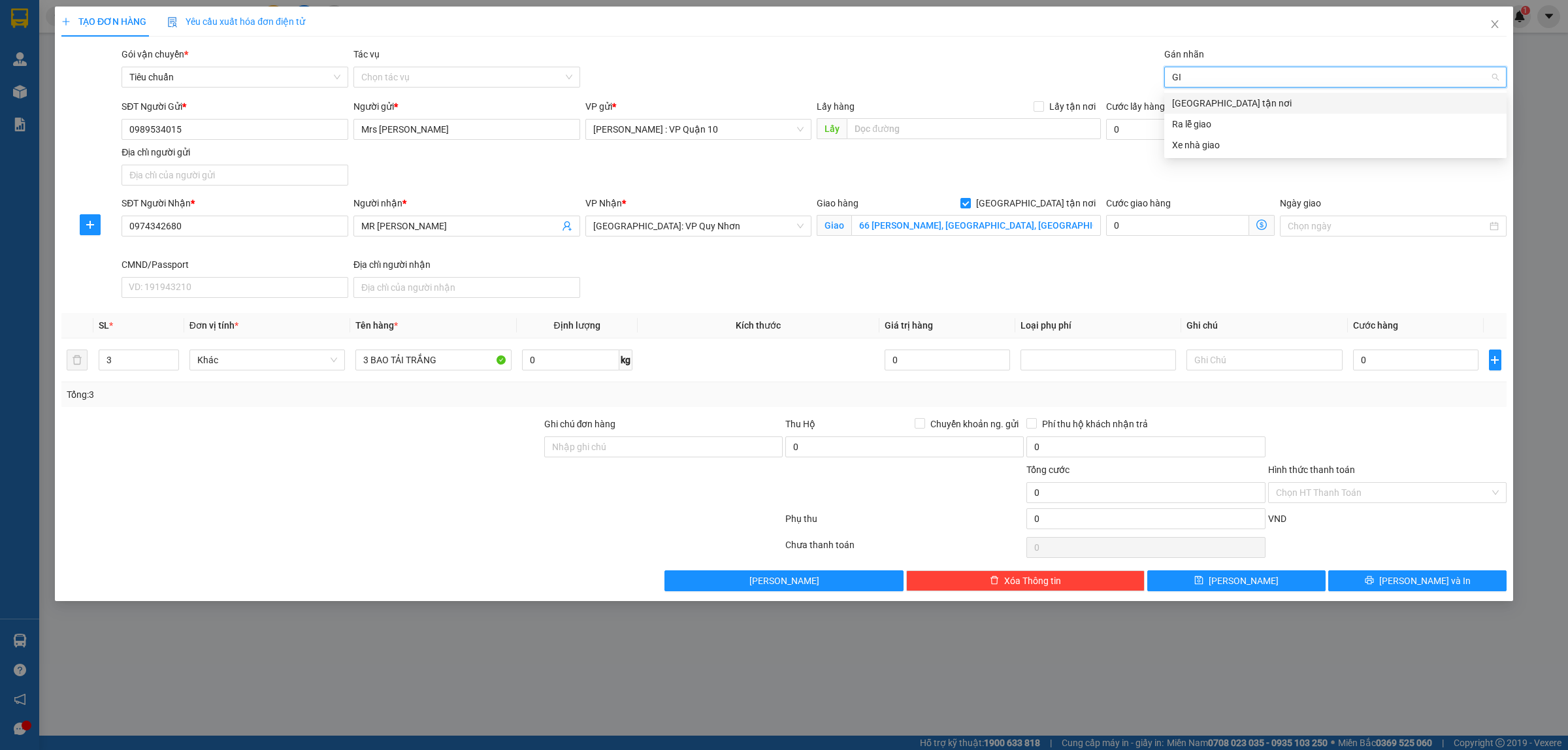
drag, startPoint x: 1210, startPoint y: 96, endPoint x: 1129, endPoint y: 101, distance: 81.2
click at [1202, 99] on div "Giao tận nơi" at bounding box center [1336, 103] width 327 height 14
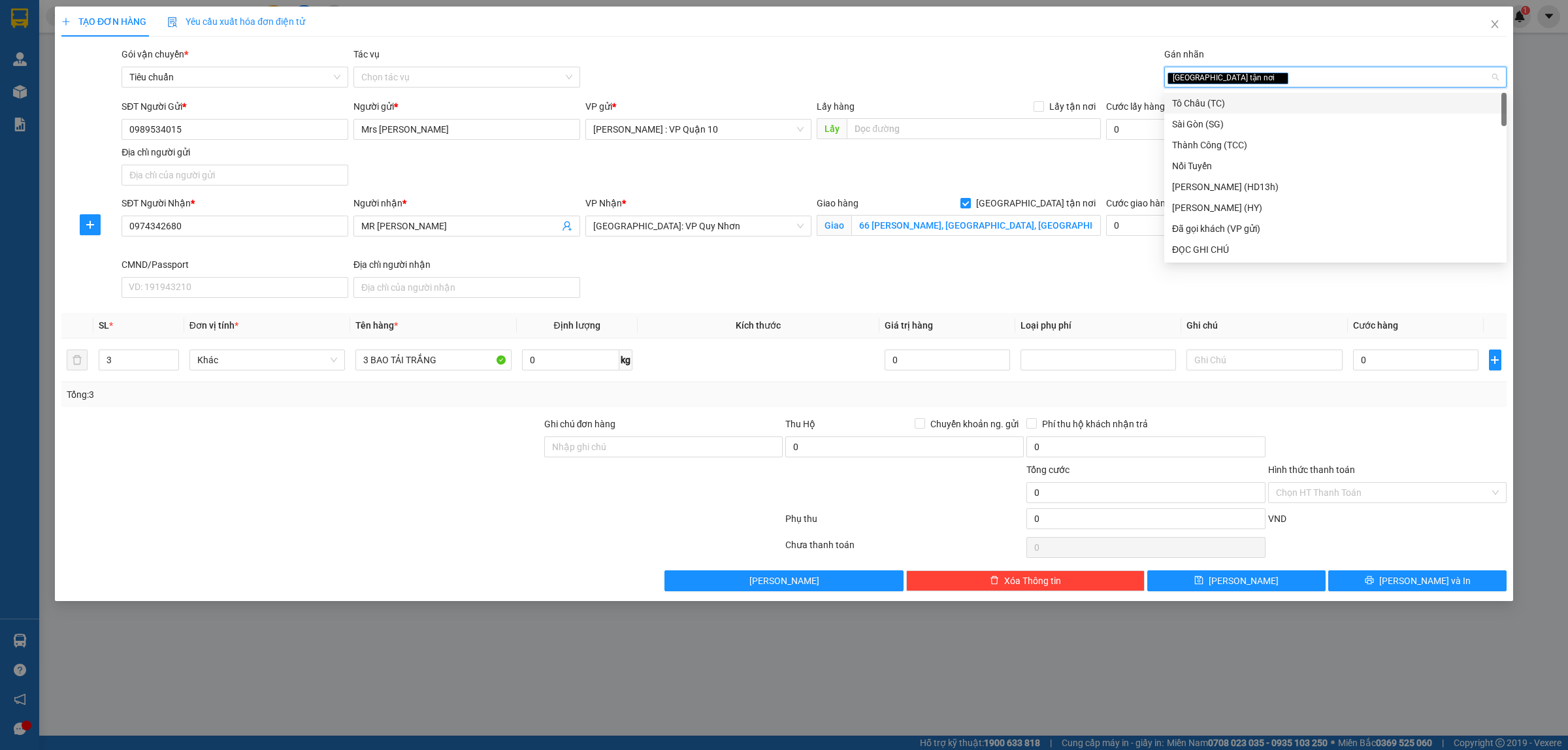
click at [986, 87] on div "Gói vận chuyển * Tiêu chuẩn Tác vụ Chọn tác vụ Gán nhãn Giao tận nơi" at bounding box center [814, 70] width 1390 height 46
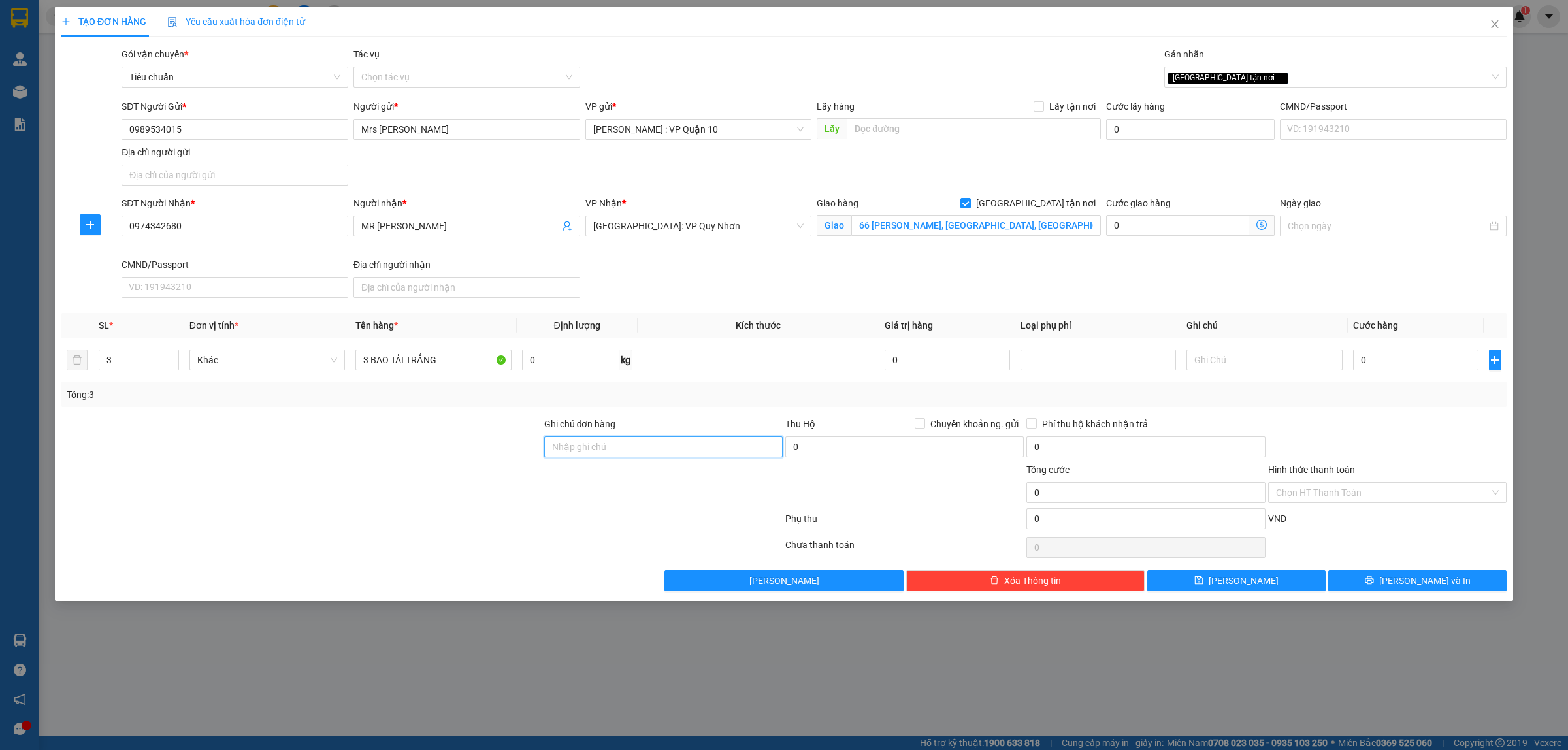
click at [596, 448] on input "Ghi chú đơn hàng" at bounding box center [664, 446] width 238 height 21
type input "hàng k bao bể vỡ hư hỏng"
click at [547, 520] on div at bounding box center [422, 521] width 724 height 26
click at [915, 226] on input "66 Hàn Mặc Tử, Phường Ghềnh Ráng, TP Quy Nhơn, Bình định" at bounding box center [975, 225] width 249 height 21
drag, startPoint x: 1276, startPoint y: 289, endPoint x: 1436, endPoint y: 380, distance: 184.1
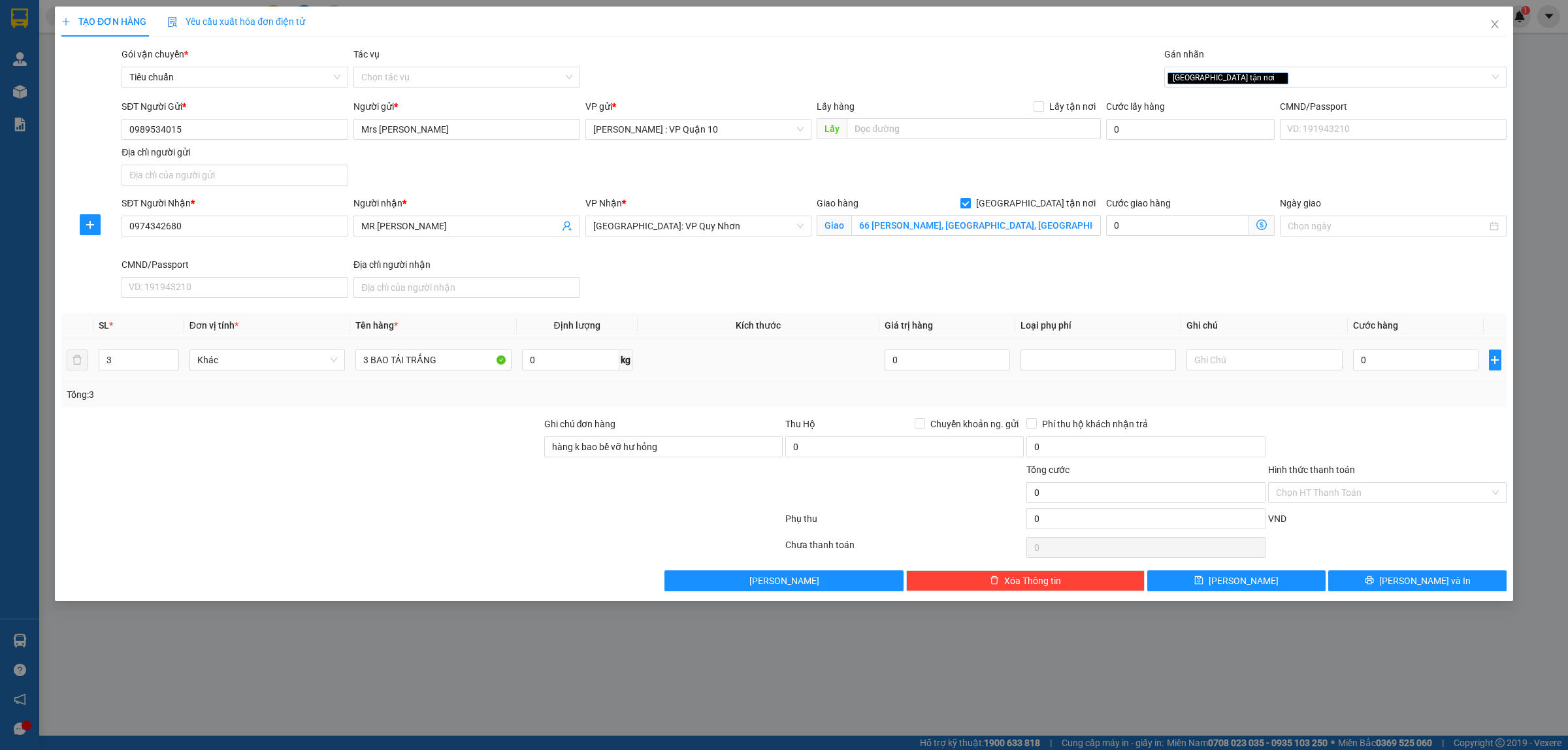
click at [1277, 289] on div "SĐT Người Nhận * 0974342680 Người nhận * MR Sang VP Nhận * Bình Định: VP Quy Nh…" at bounding box center [814, 249] width 1390 height 107
click at [1389, 367] on input "0" at bounding box center [1416, 360] width 125 height 21
type input "50"
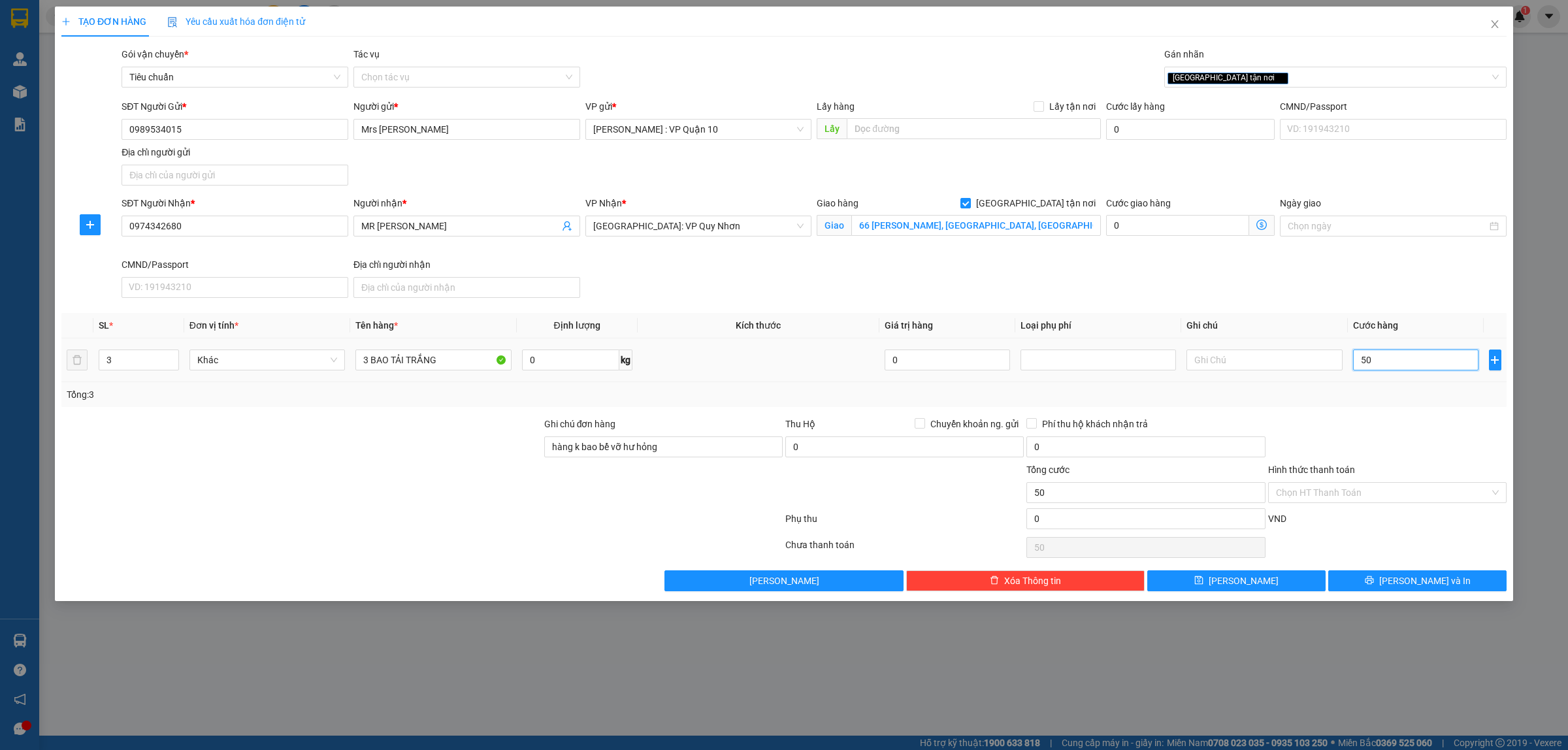
type input "550"
type input "5.500"
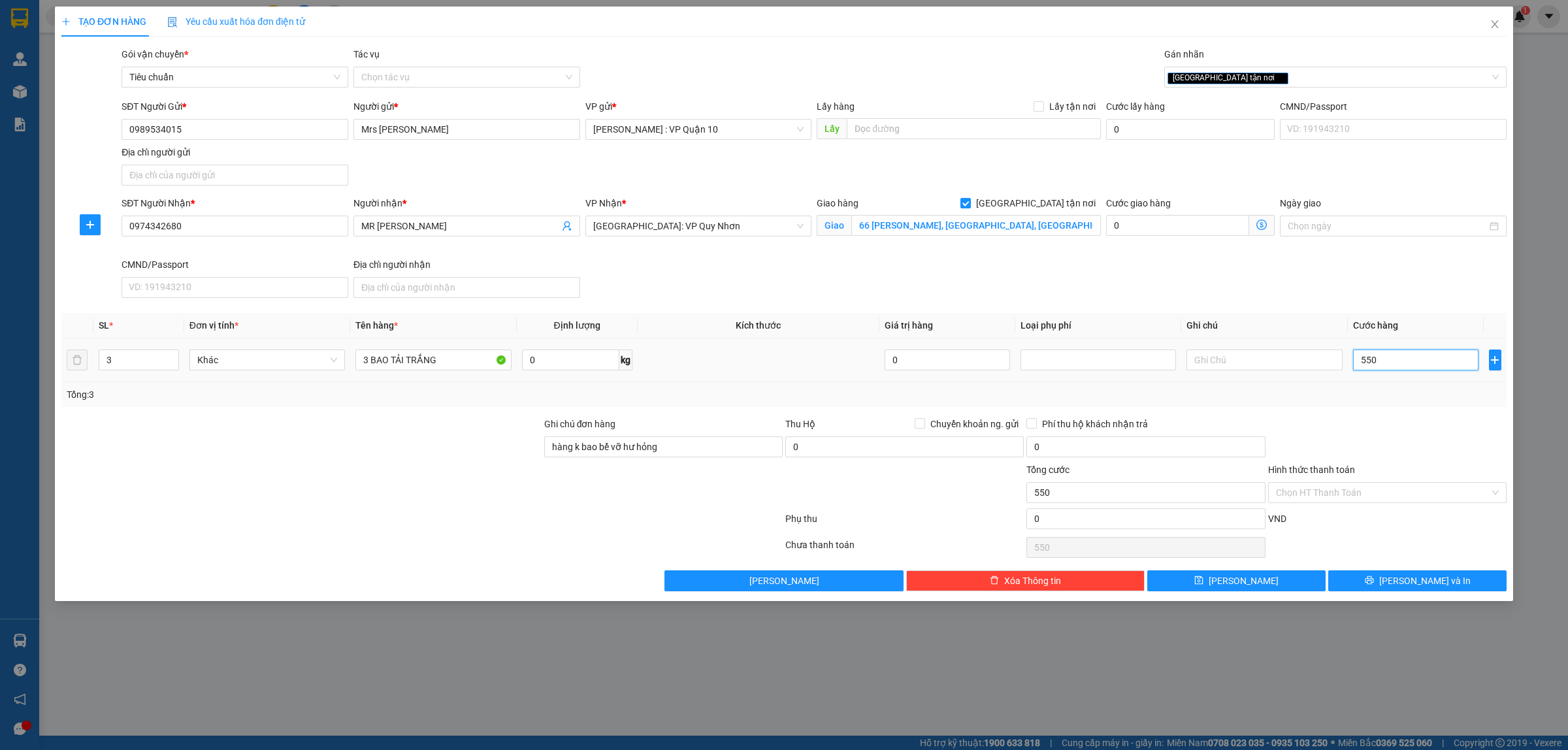
type input "5.500"
type input "55.000"
type input "550.000"
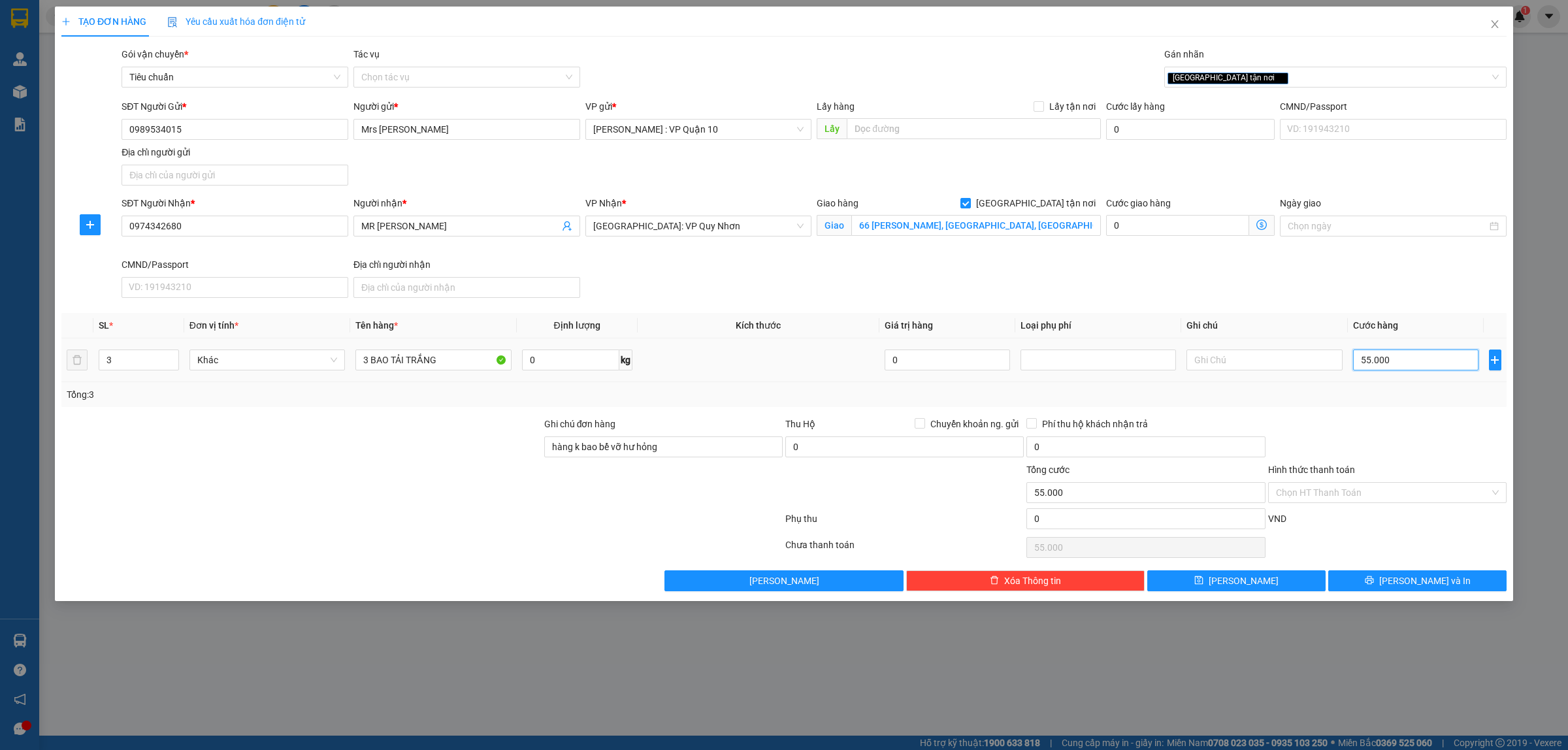
type input "550.000"
click at [1402, 580] on button "Lưu và In" at bounding box center [1418, 581] width 178 height 21
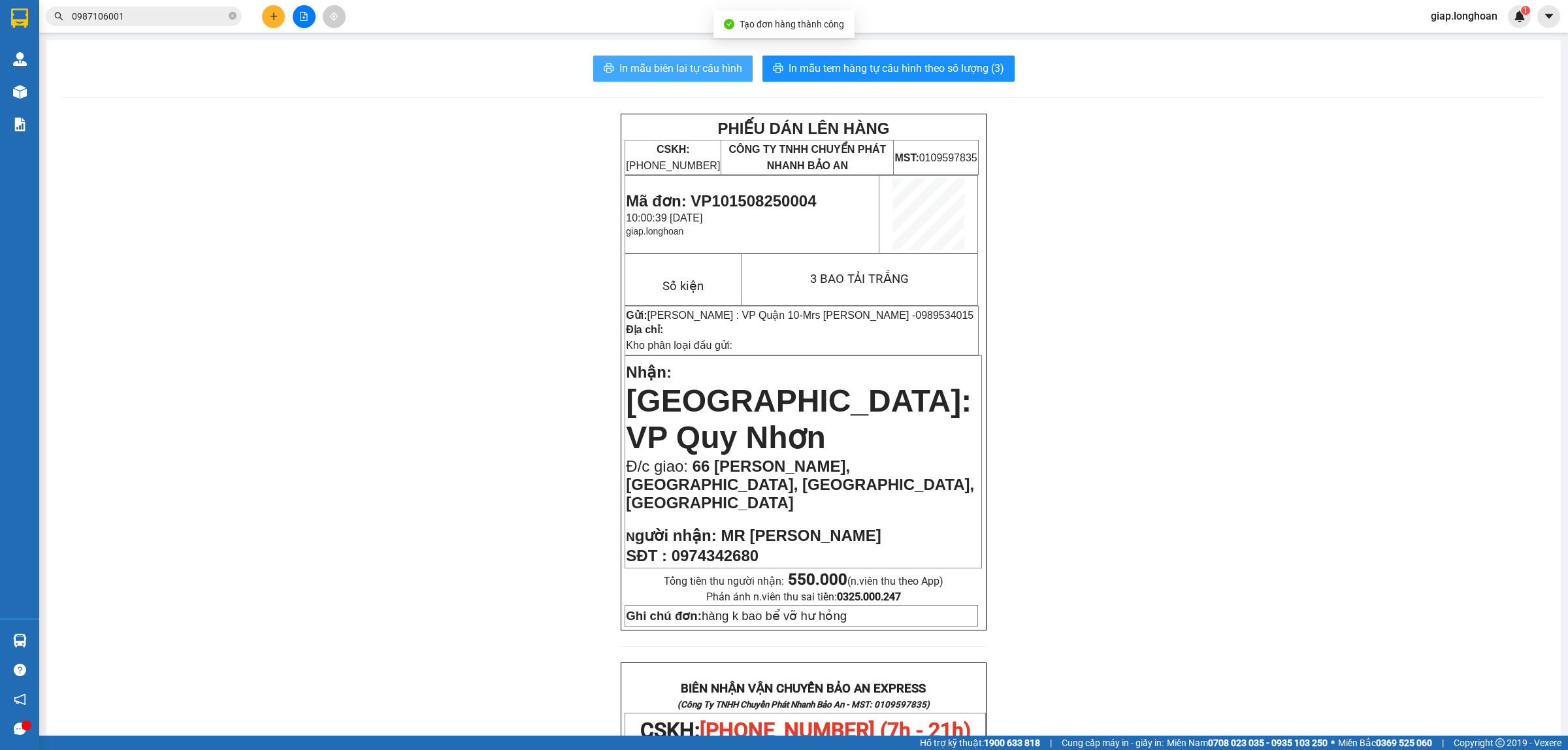
drag, startPoint x: 667, startPoint y: 72, endPoint x: 990, endPoint y: 730, distance: 733.0
click at [668, 72] on span "In mẫu biên lai tự cấu hình" at bounding box center [680, 68] width 123 height 16
click at [489, 540] on div "PHIẾU DÁN LÊN HÀNG CSKH: 1900.06.88.33 CÔNG TY TNHH CHUYỂN PHÁT NHANH BẢO AN MS…" at bounding box center [803, 732] width 1483 height 1236
drag, startPoint x: 445, startPoint y: 261, endPoint x: 459, endPoint y: 256, distance: 14.9
click at [446, 261] on div "PHIẾU DÁN LÊN HÀNG CSKH: 1900.06.88.33 CÔNG TY TNHH CHUYỂN PHÁT NHANH BẢO AN MS…" at bounding box center [803, 732] width 1483 height 1236
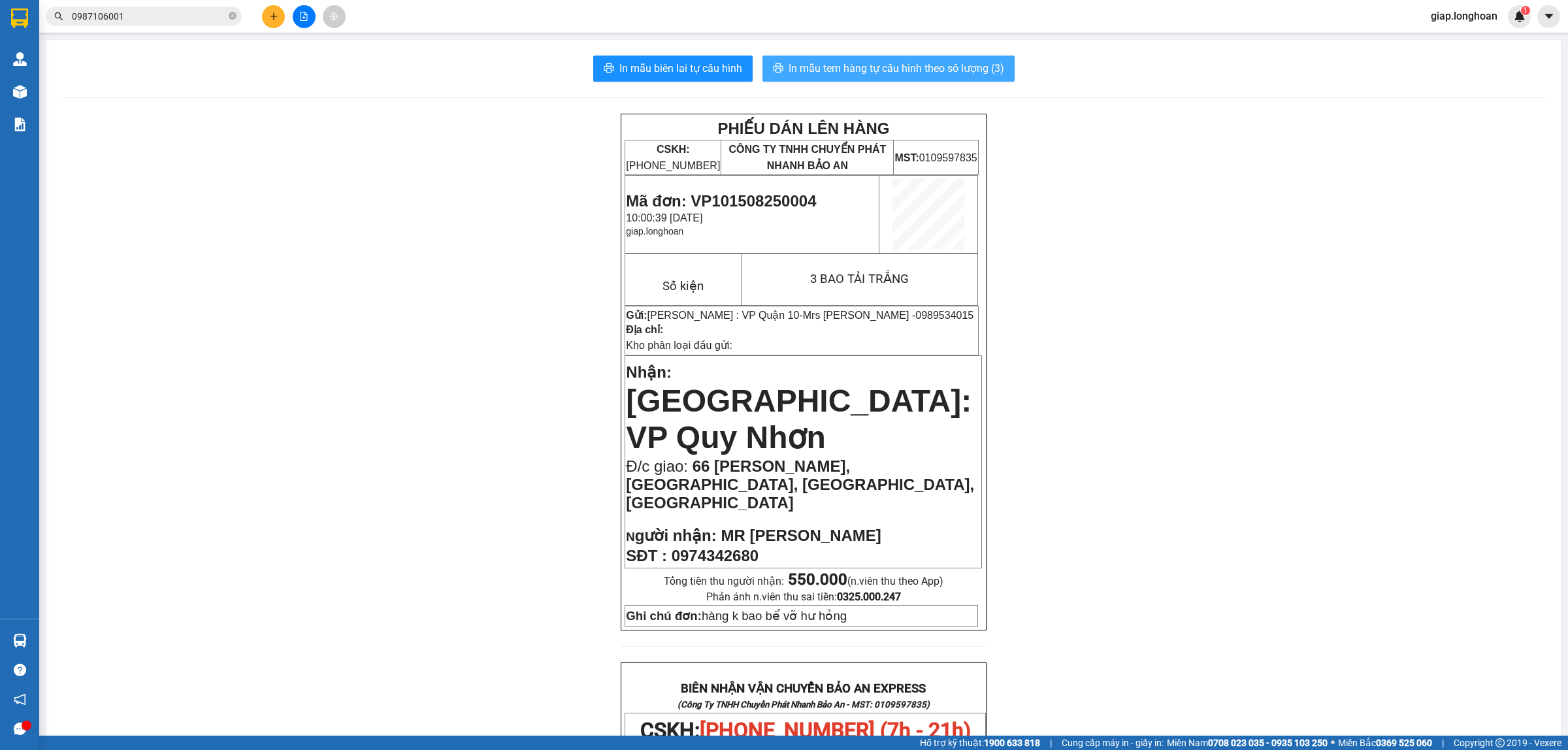
click at [855, 66] on span "In mẫu tem hàng tự cấu hình theo số lượng (3)" at bounding box center [896, 68] width 216 height 16
click at [1205, 620] on div "PHIẾU DÁN LÊN HÀNG CSKH: 1900.06.88.33 CÔNG TY TNHH CHUYỂN PHÁT NHANH BẢO AN MS…" at bounding box center [803, 732] width 1483 height 1236
click at [364, 446] on div "PHIẾU DÁN LÊN HÀNG CSKH: 1900.06.88.33 CÔNG TY TNHH CHUYỂN PHÁT NHANH BẢO AN MS…" at bounding box center [803, 732] width 1483 height 1236
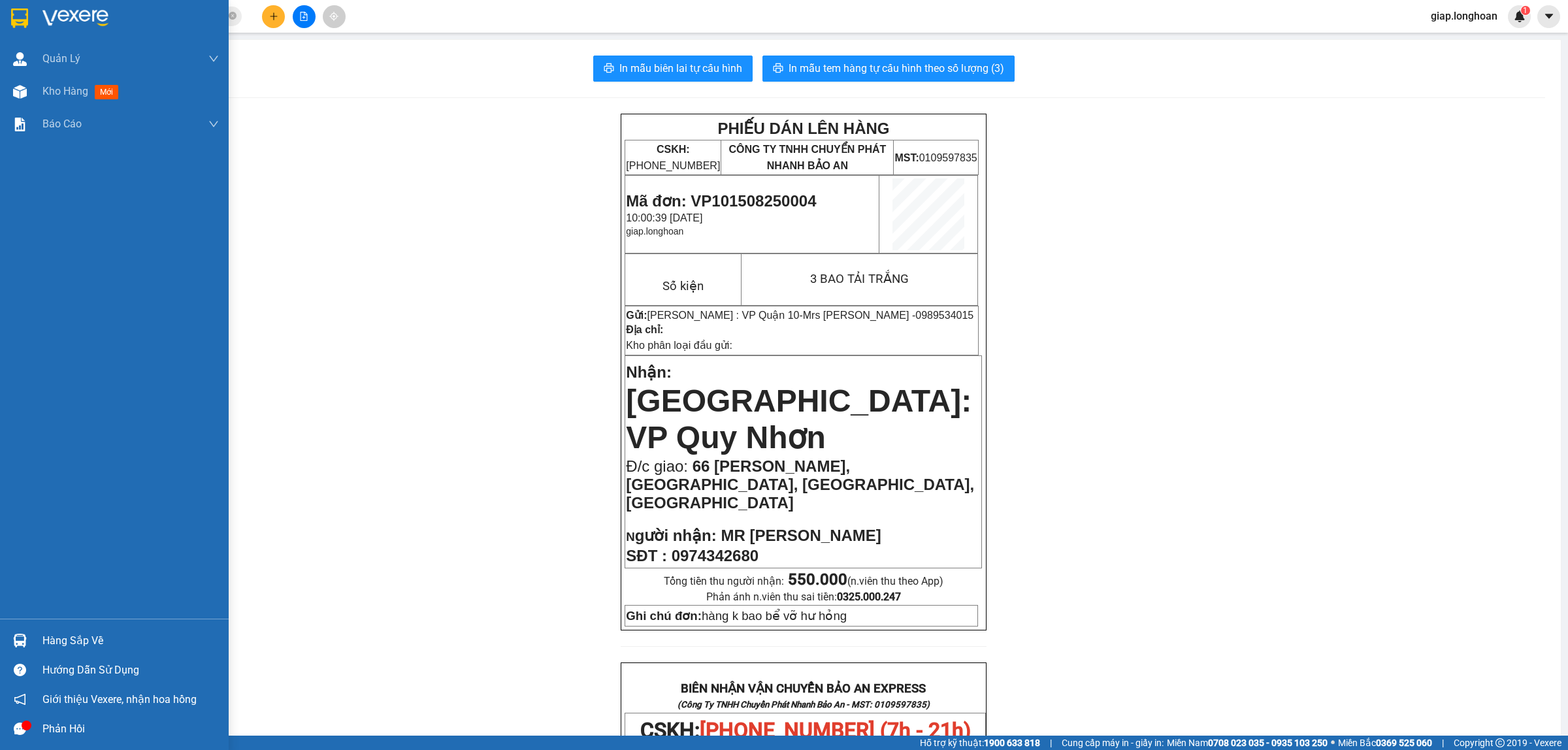
drag, startPoint x: 72, startPoint y: 13, endPoint x: 131, endPoint y: 41, distance: 65.3
click at [72, 14] on img at bounding box center [75, 18] width 66 height 19
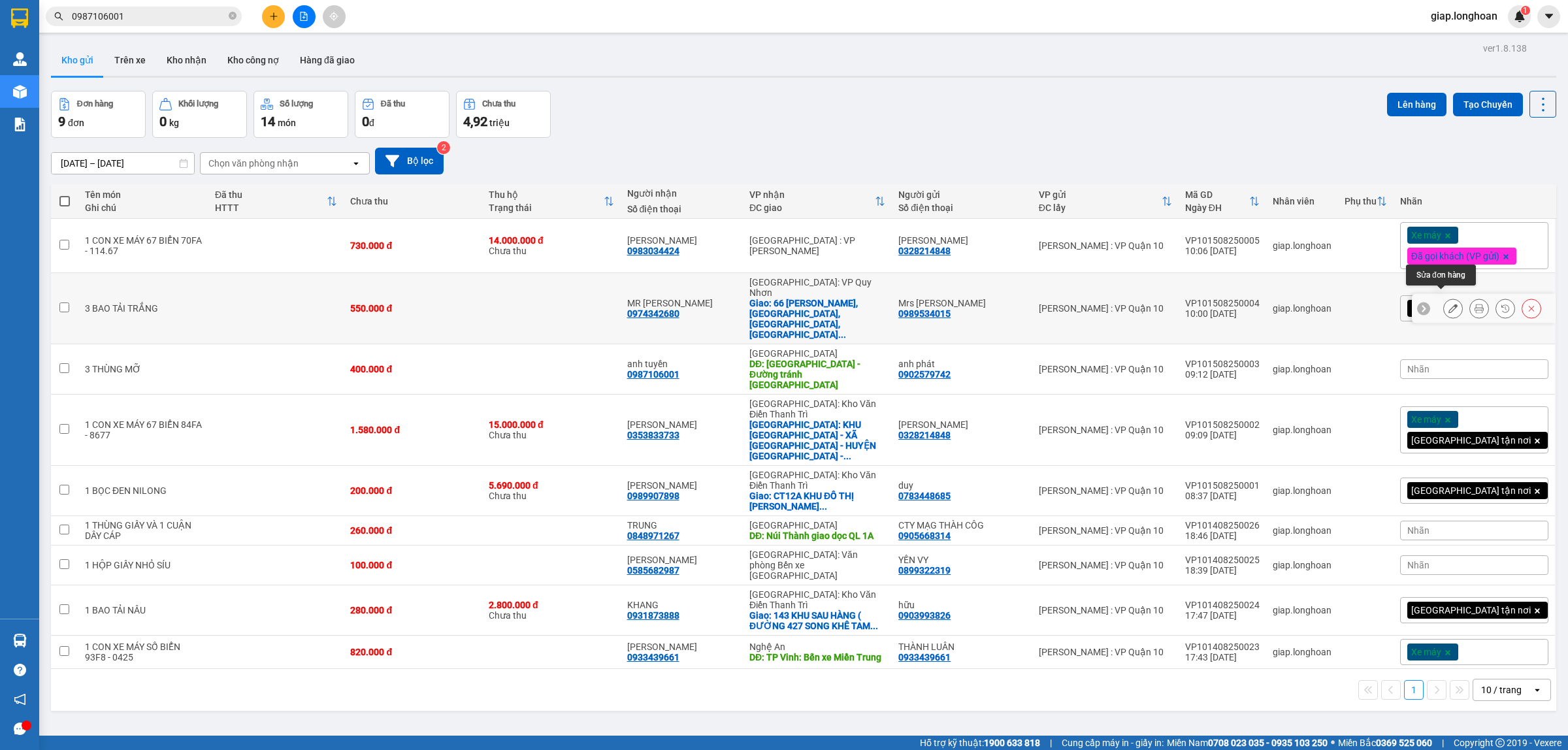
click at [1449, 304] on icon at bounding box center [1453, 308] width 9 height 9
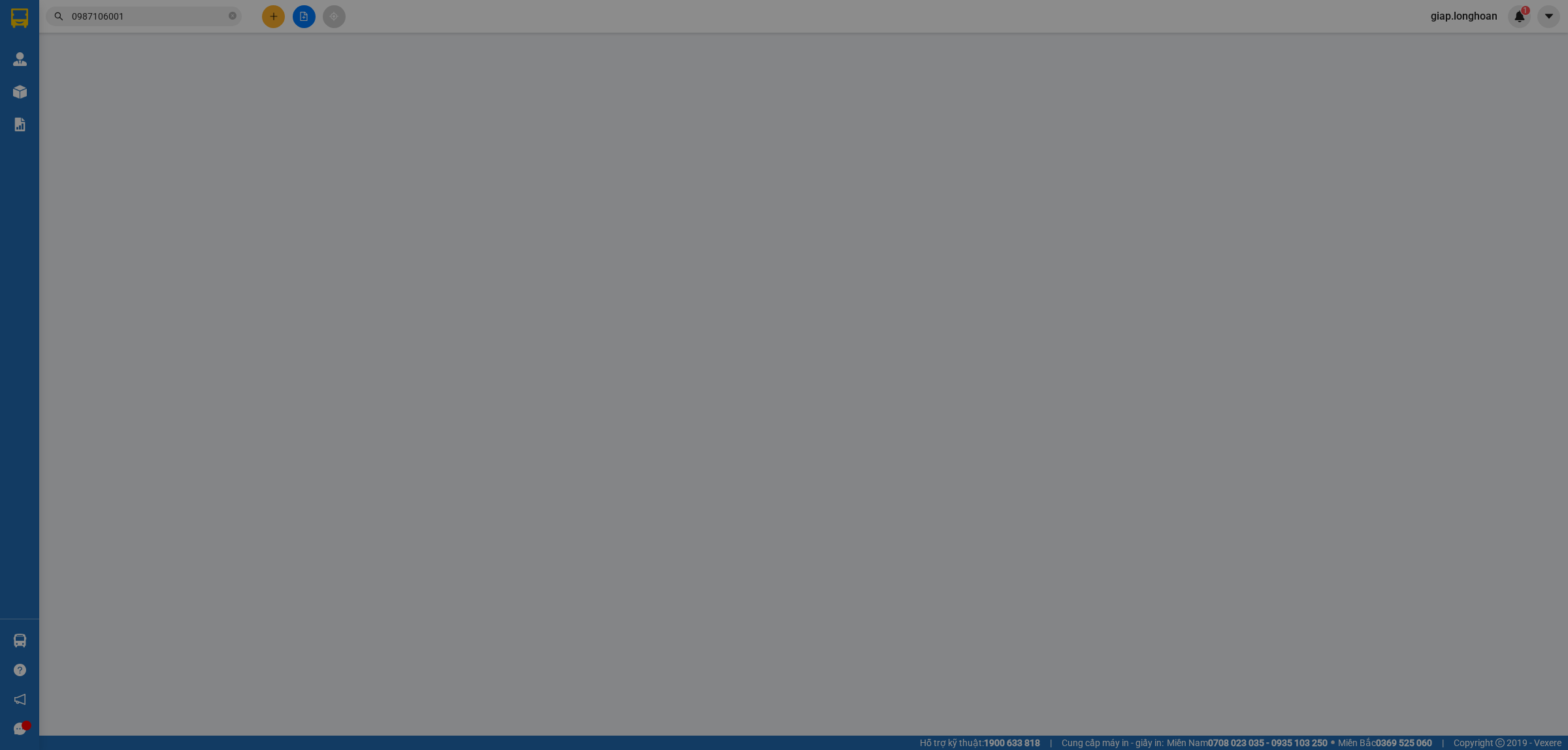
type input "0989534015"
type input "Mrs Nga"
type input "0974342680"
type input "MR Sang"
checkbox input "true"
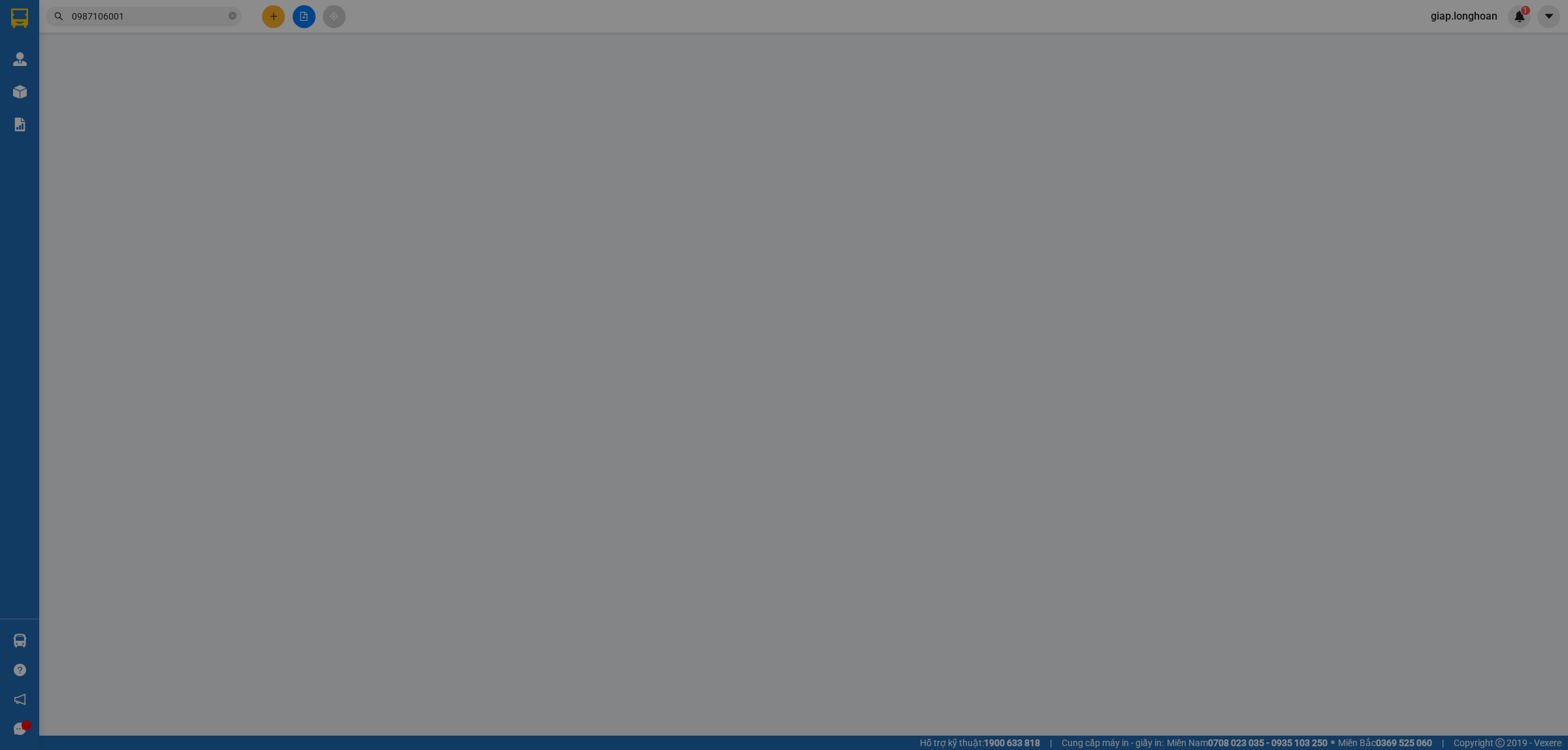
type input "66 Hàn Mặc Tử, Phường Ghềnh Ráng, TP Quy Nhơn, Bình định"
type input "hàng k bao bể vỡ hư hỏng"
type input "550.000"
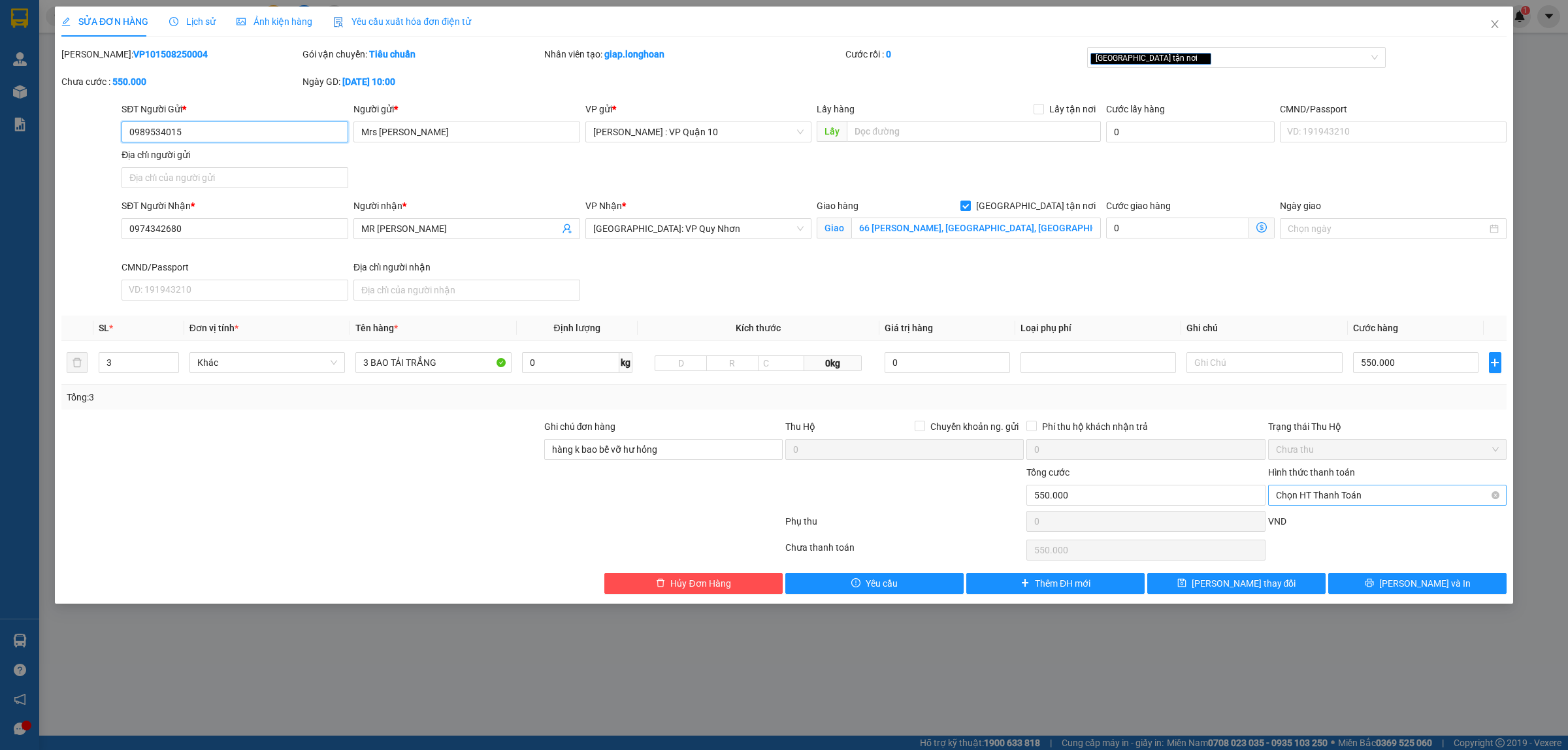
click at [1360, 490] on span "Chọn HT Thanh Toán" at bounding box center [1388, 495] width 223 height 19
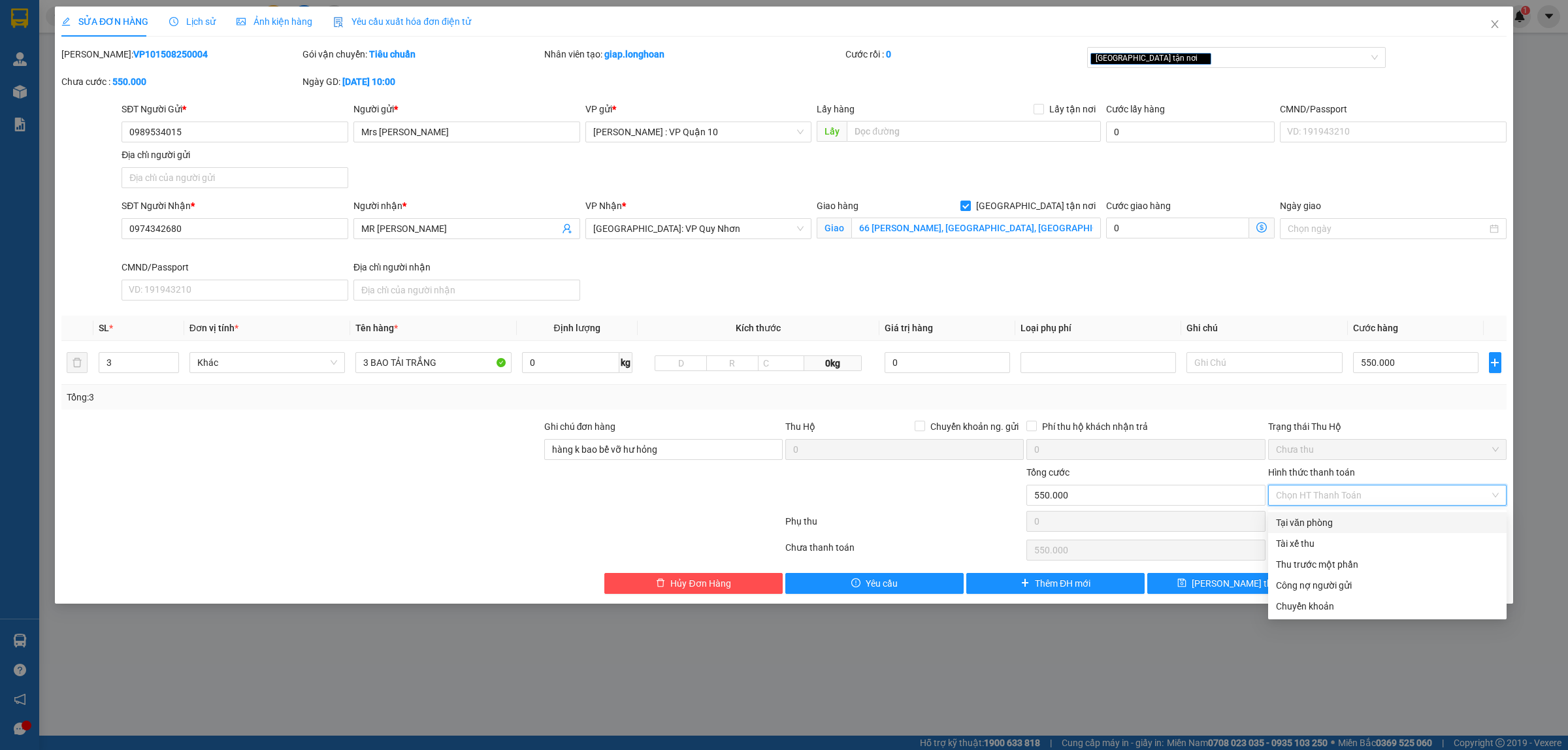
click at [1328, 518] on div "Tại văn phòng" at bounding box center [1388, 523] width 223 height 14
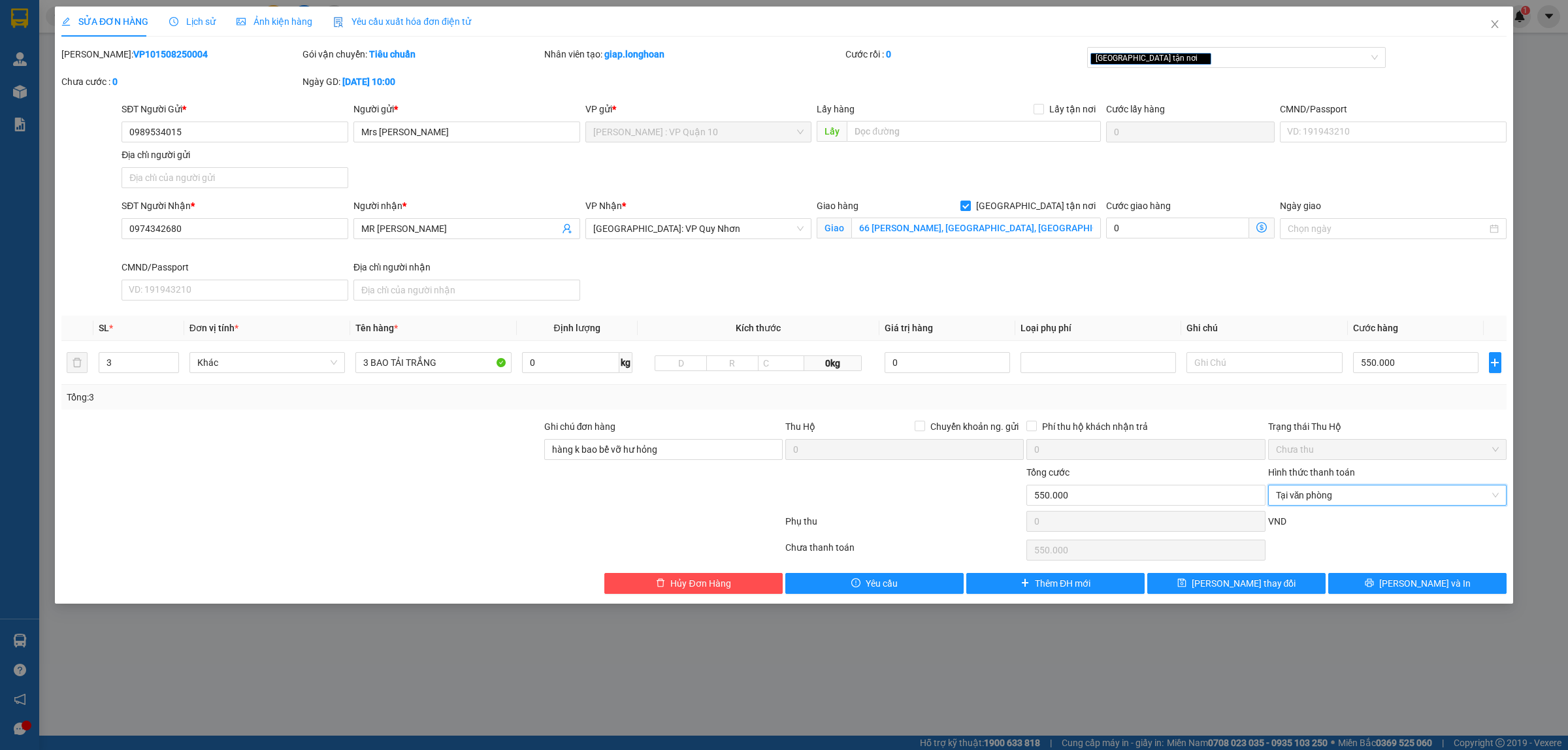
type input "0"
click at [1303, 586] on button "Lưu thay đổi" at bounding box center [1236, 583] width 178 height 21
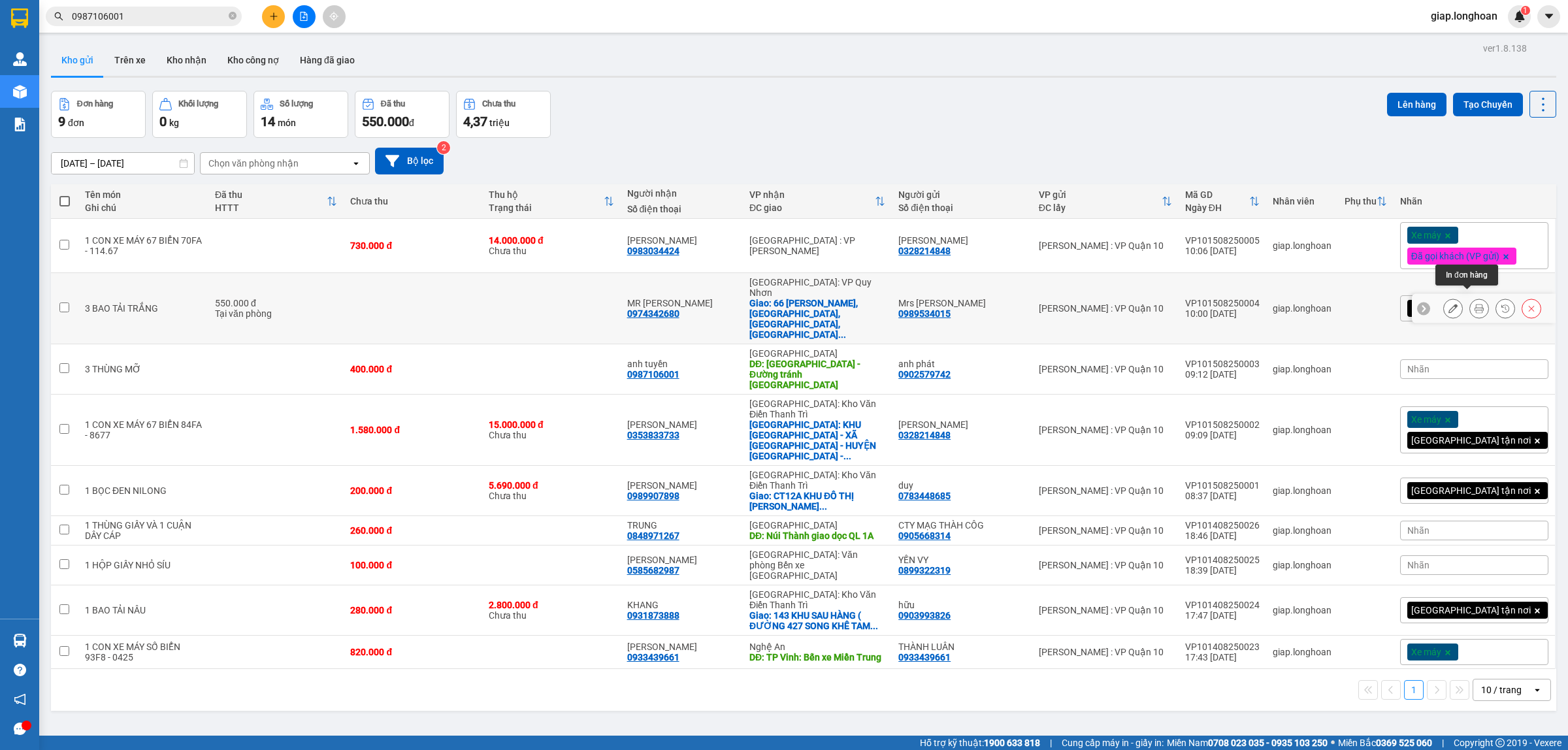
click at [1475, 304] on icon at bounding box center [1479, 308] width 9 height 9
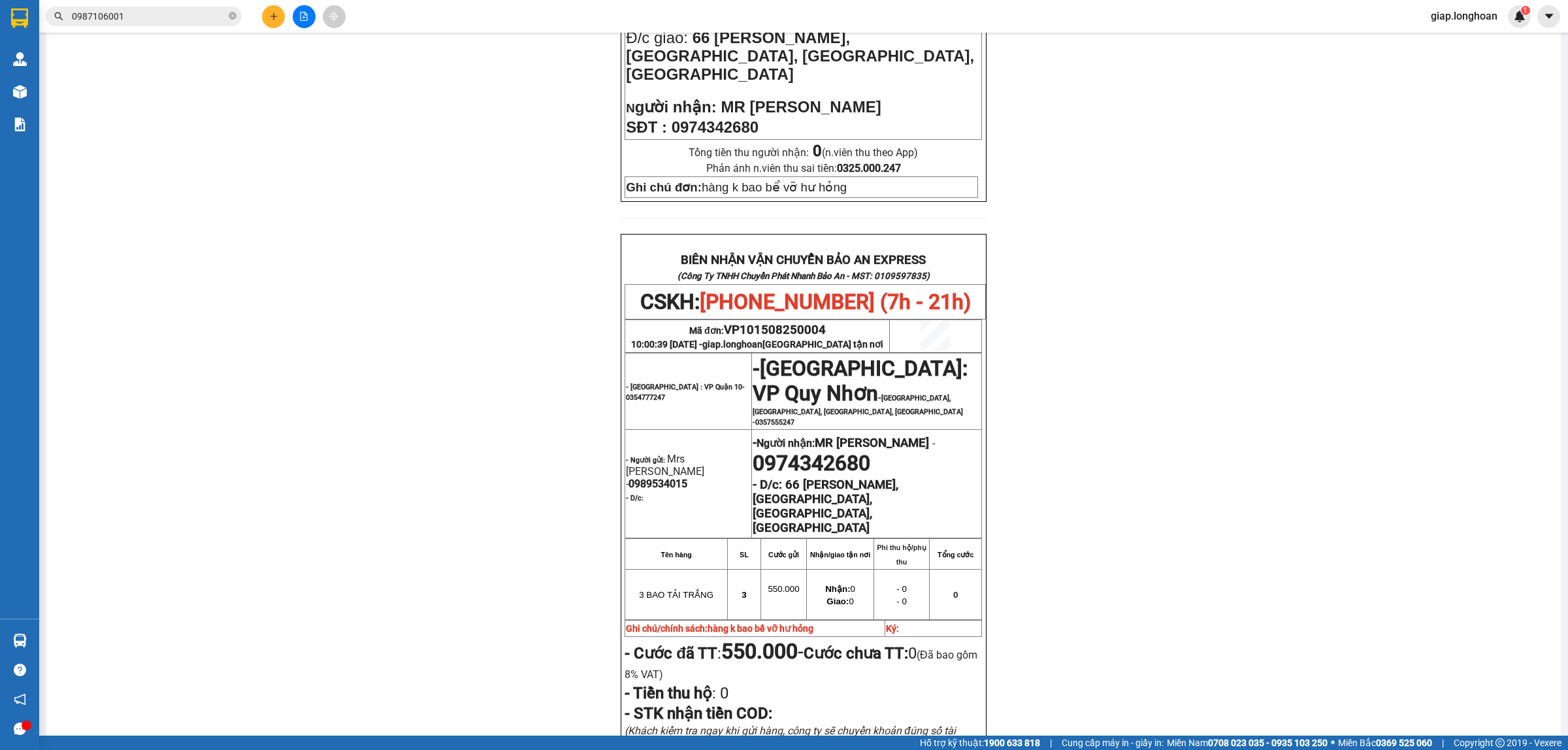
scroll to position [572, 0]
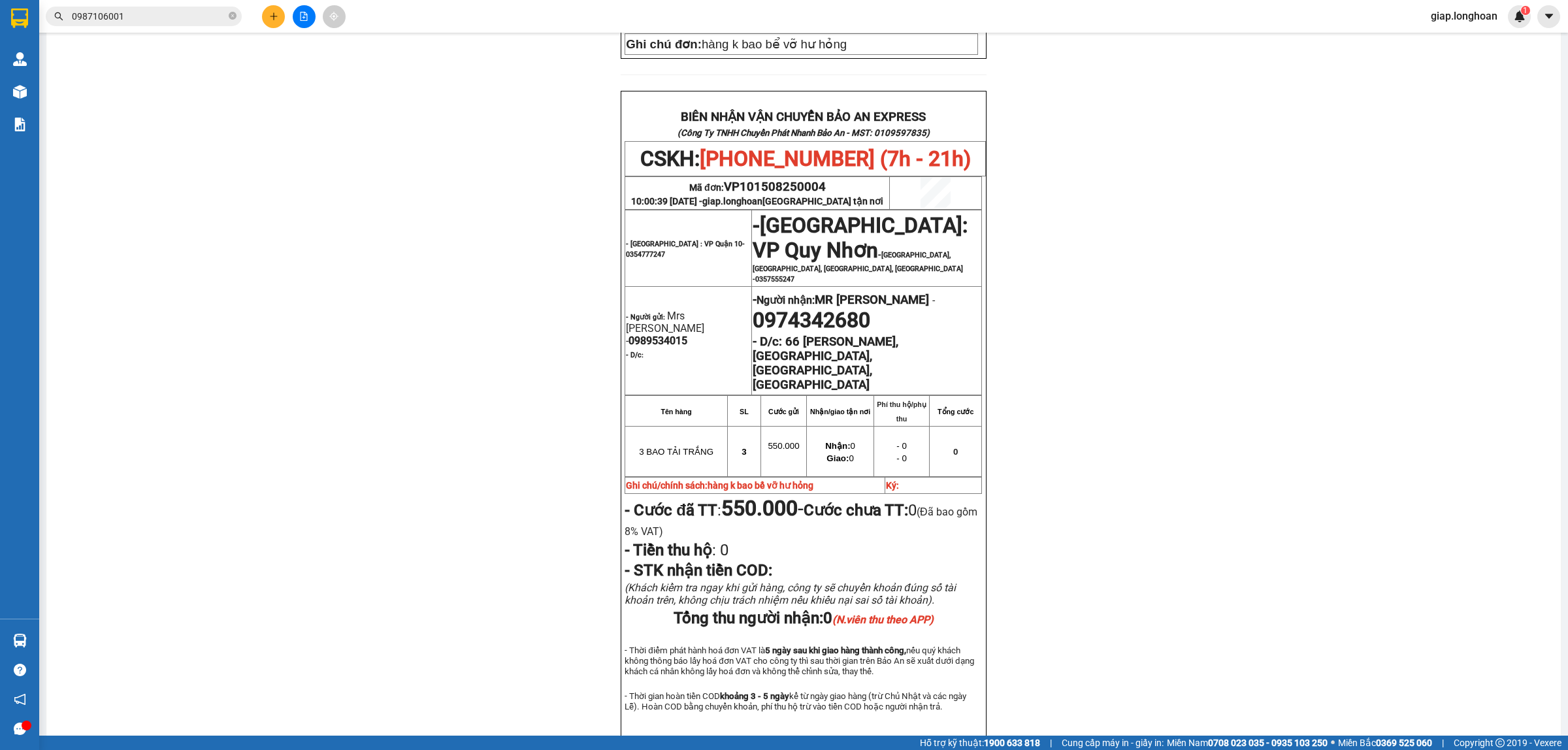
click at [464, 580] on div "PHIẾU DÁN LÊN HÀNG CSKH: 1900.06.88.33 CÔNG TY TNHH CHUYỂN PHÁT NHANH BẢO AN MS…" at bounding box center [803, 160] width 1483 height 1236
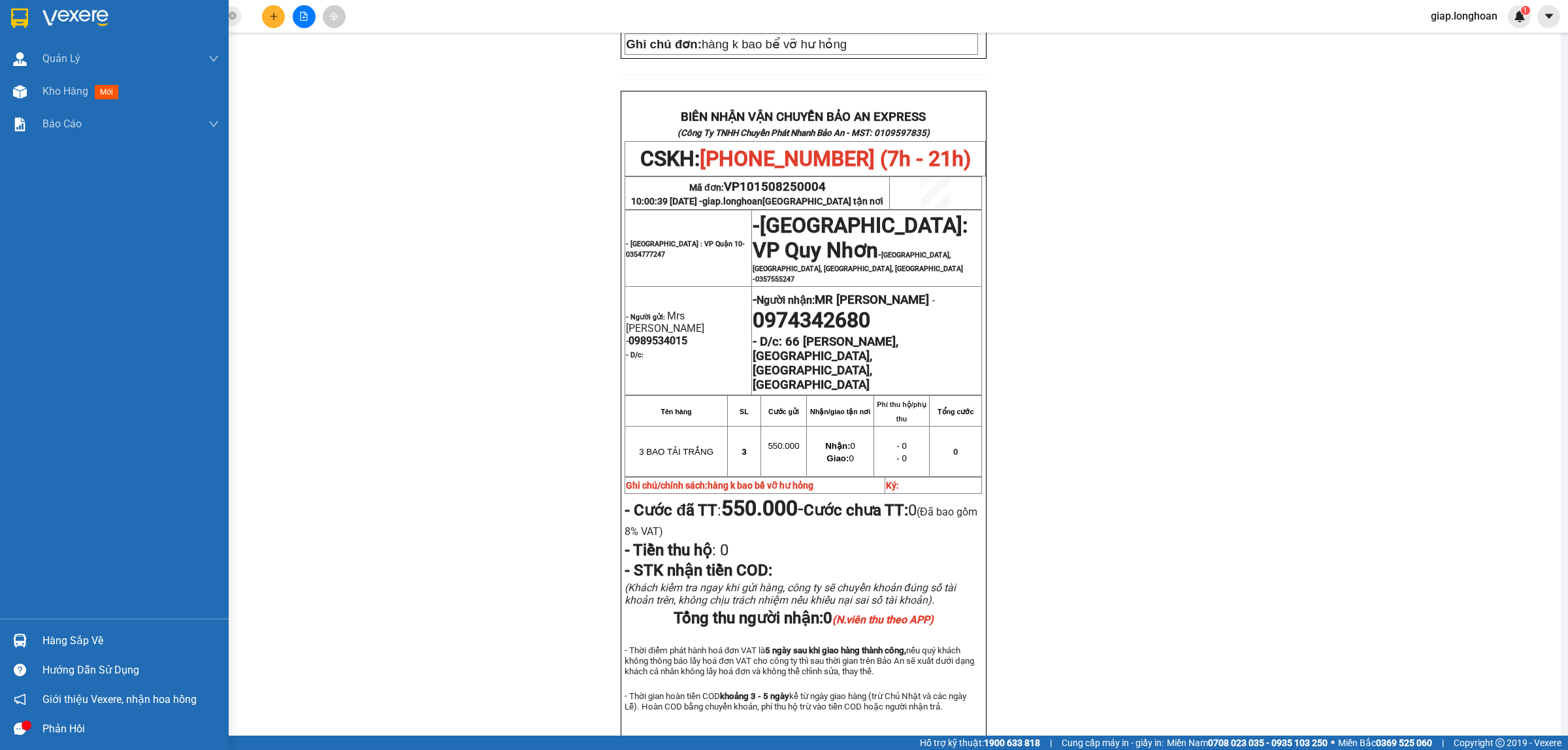
click at [72, 15] on img at bounding box center [75, 18] width 66 height 19
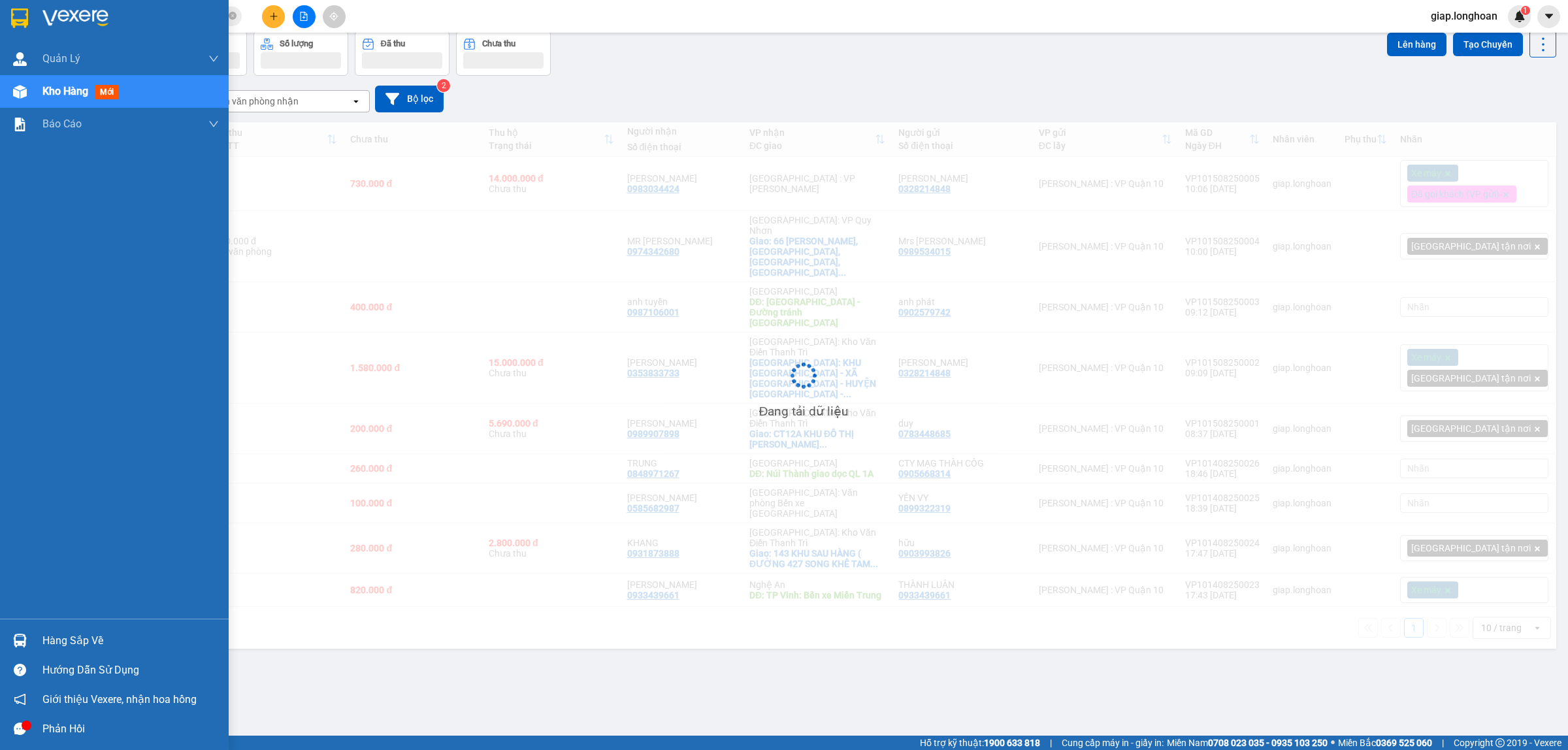
scroll to position [60, 0]
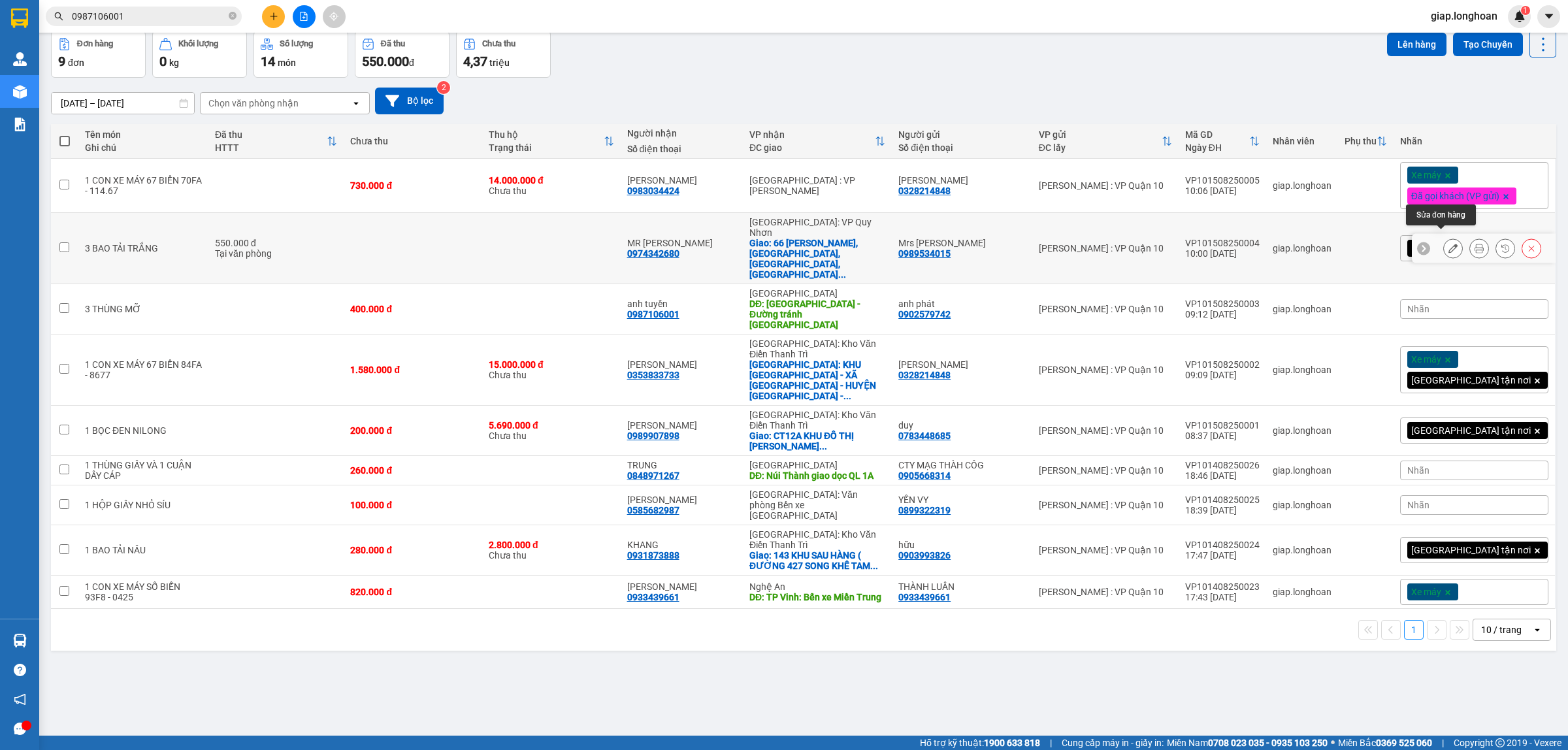
click at [1449, 244] on icon at bounding box center [1453, 248] width 9 height 9
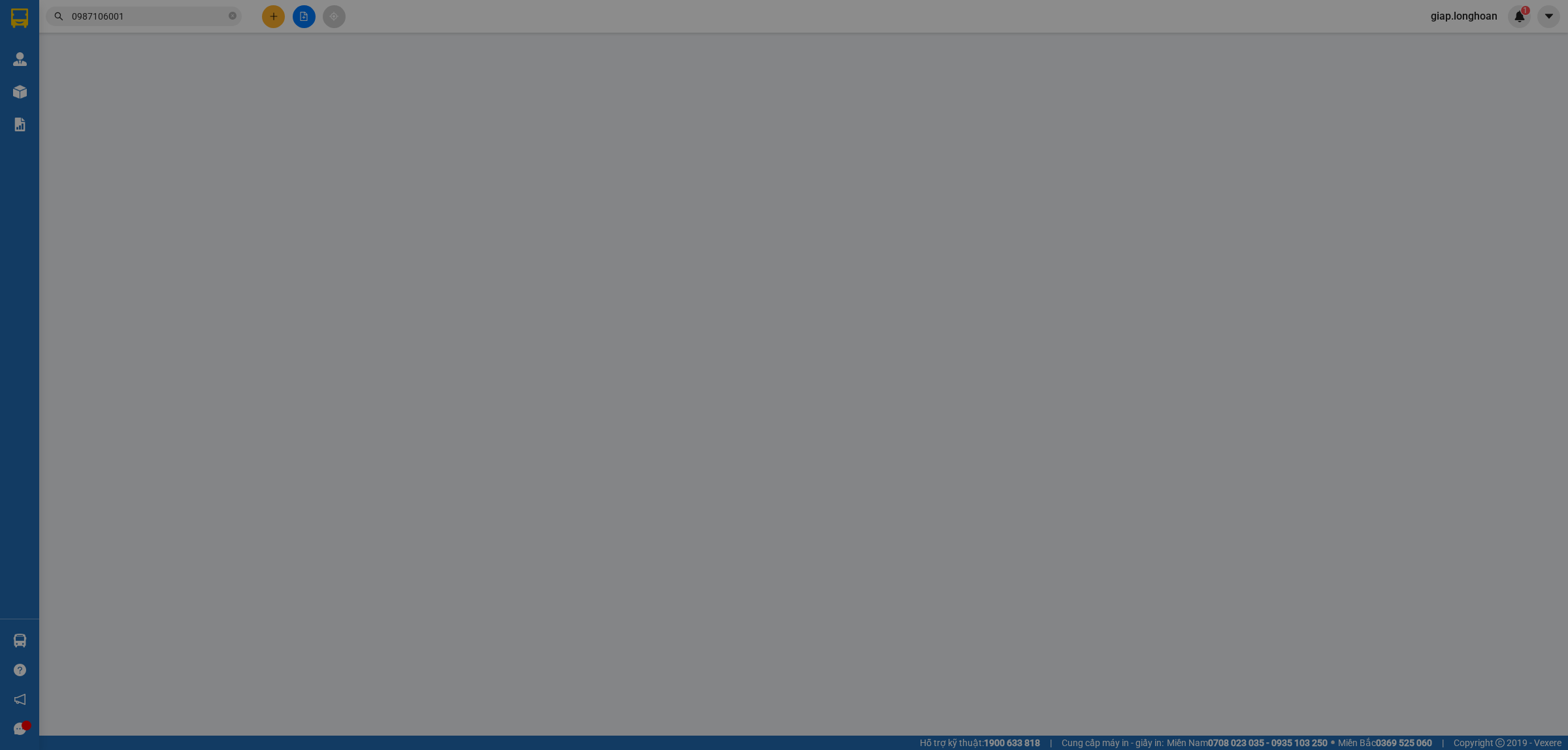
type input "0989534015"
type input "Mrs Nga"
type input "0974342680"
type input "MR Sang"
checkbox input "true"
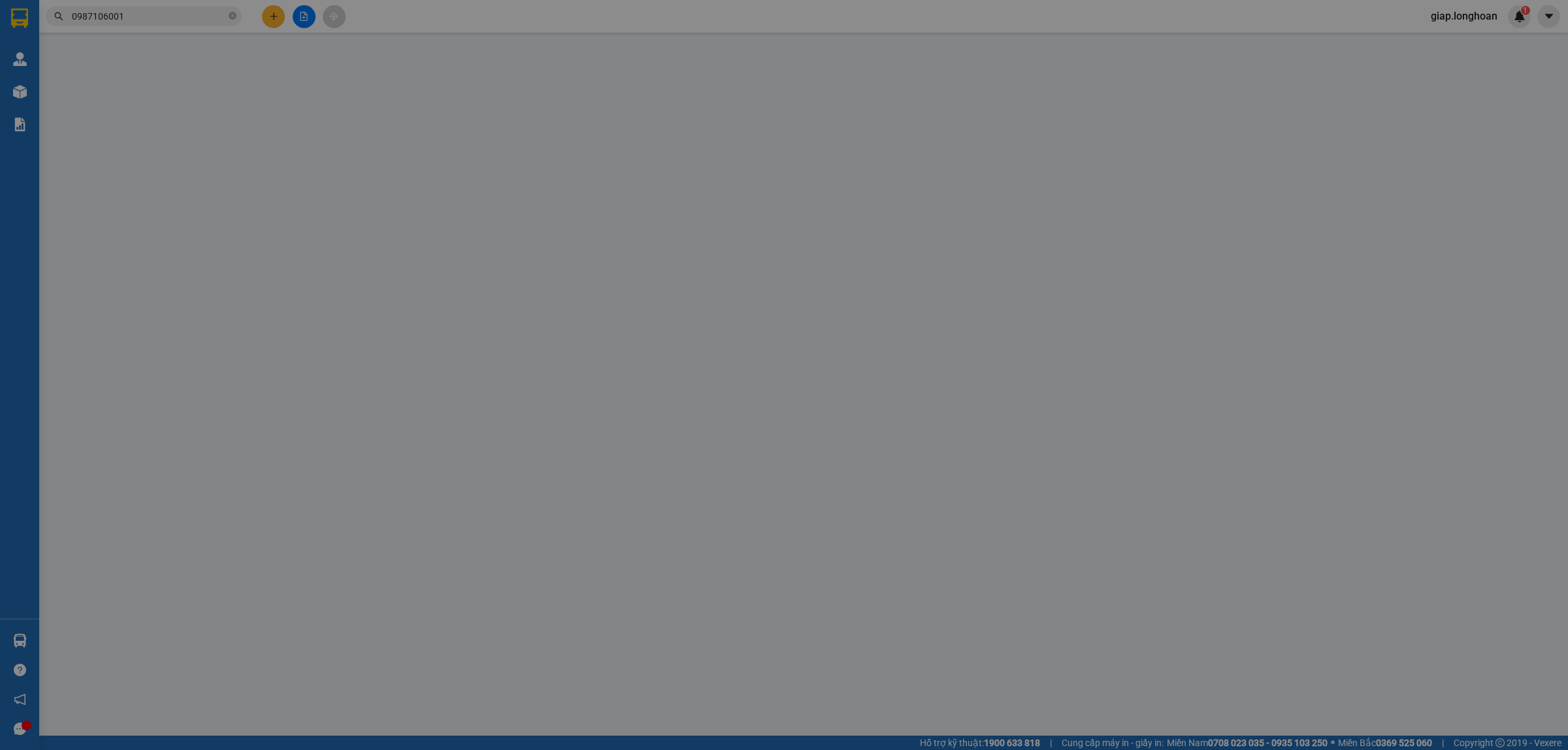
type input "66 Hàn Mặc Tử, Phường Ghềnh Ráng, TP Quy Nhơn, Bình định"
type input "hàng k bao bể vỡ hư hỏng"
type input "550.000"
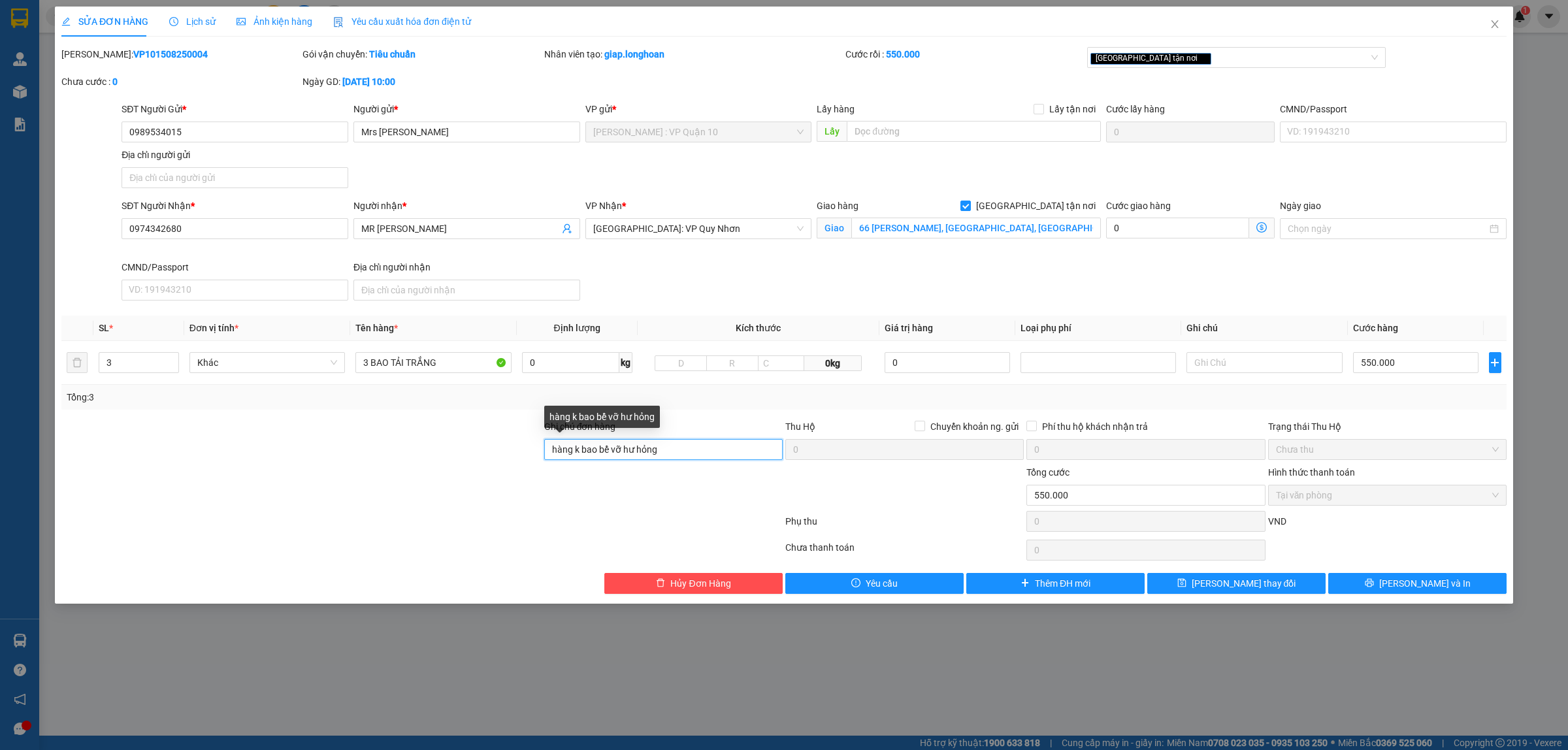
click at [681, 457] on input "hàng k bao bể vỡ hư hỏng" at bounding box center [664, 449] width 238 height 21
type input "h"
click at [552, 525] on div at bounding box center [422, 524] width 724 height 26
click at [604, 453] on input "Ghi chú đơn hàng" at bounding box center [664, 449] width 238 height 21
type input "THU TIỀN THEO APP"
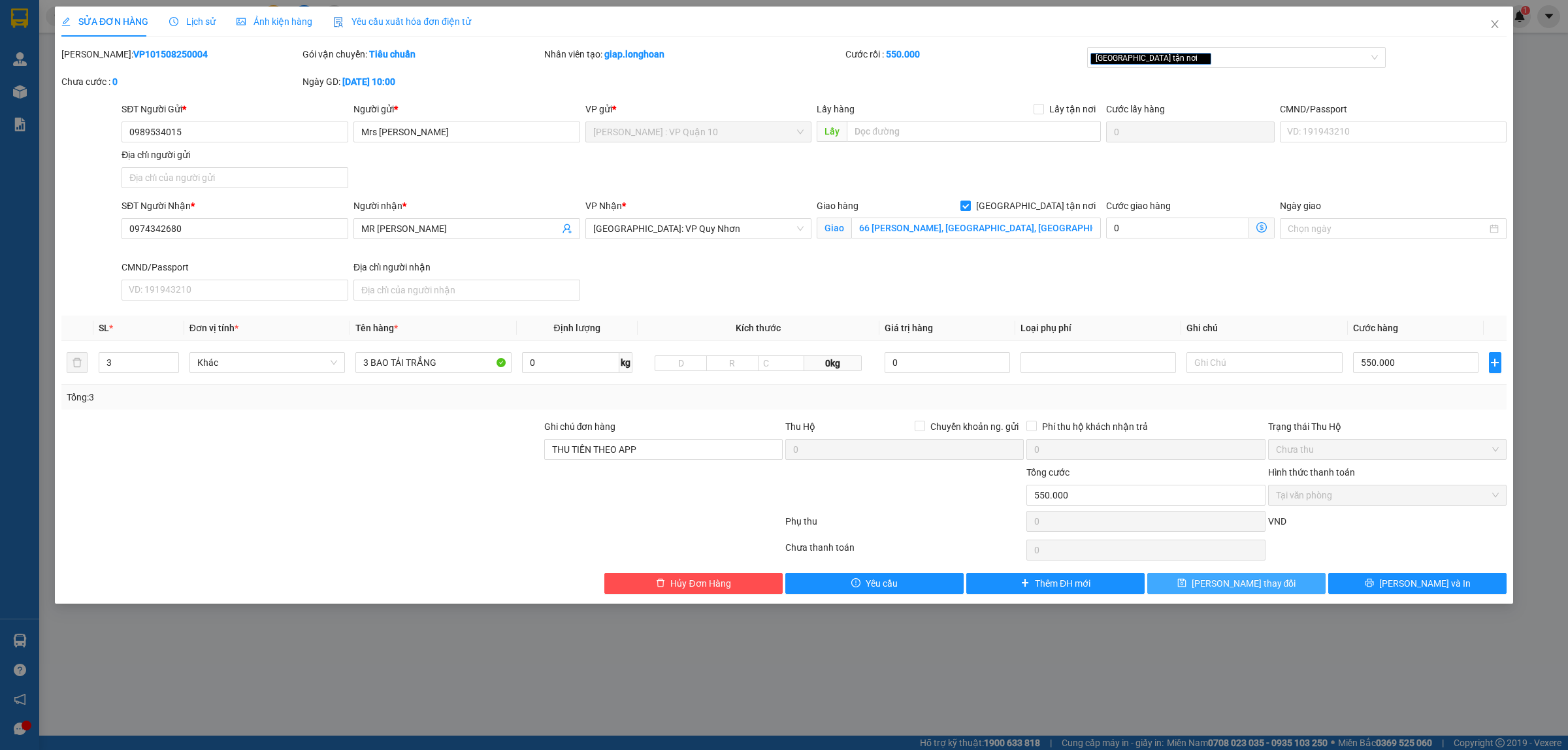
click at [1233, 582] on span "Lưu thay đổi" at bounding box center [1244, 583] width 105 height 14
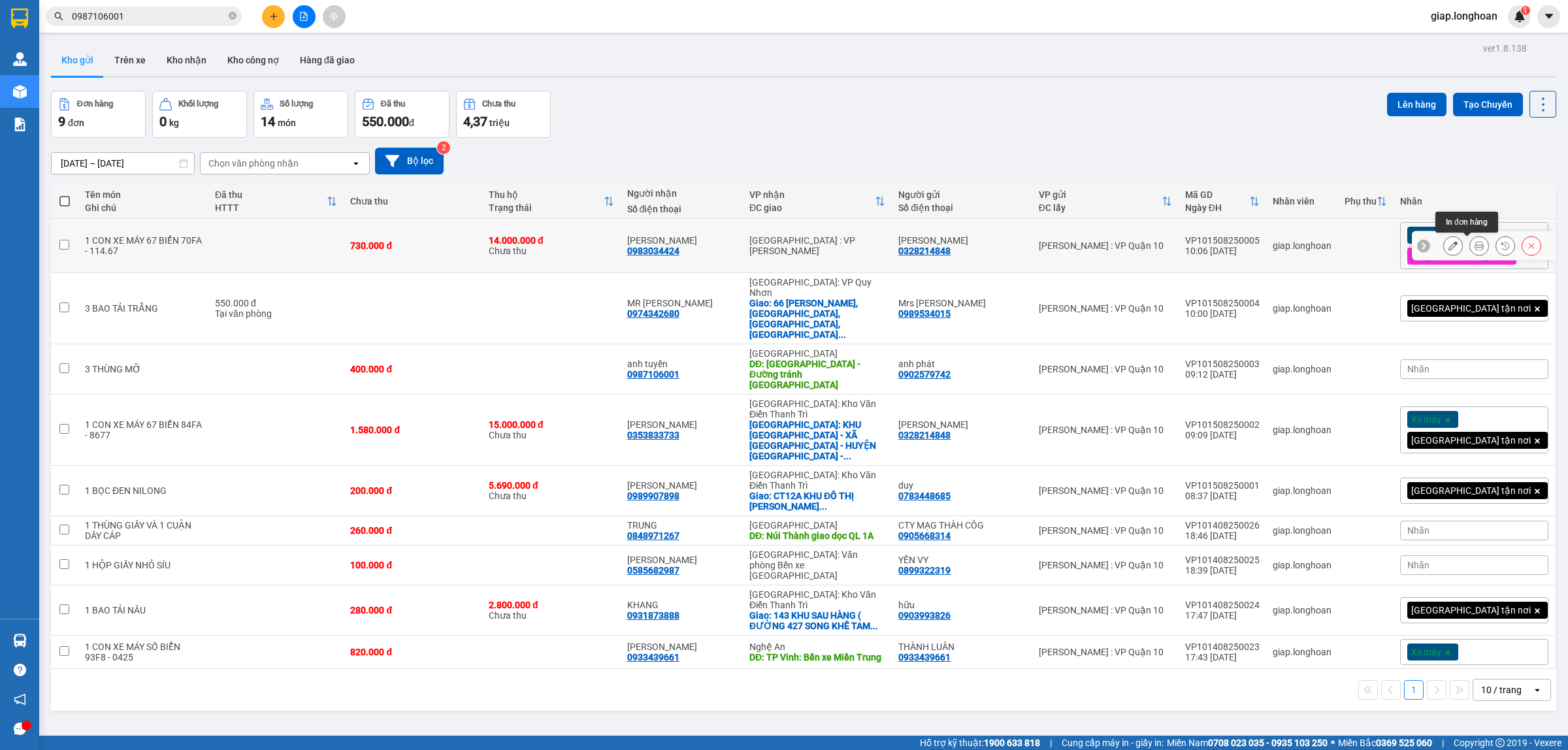
click at [1475, 247] on icon at bounding box center [1479, 245] width 9 height 9
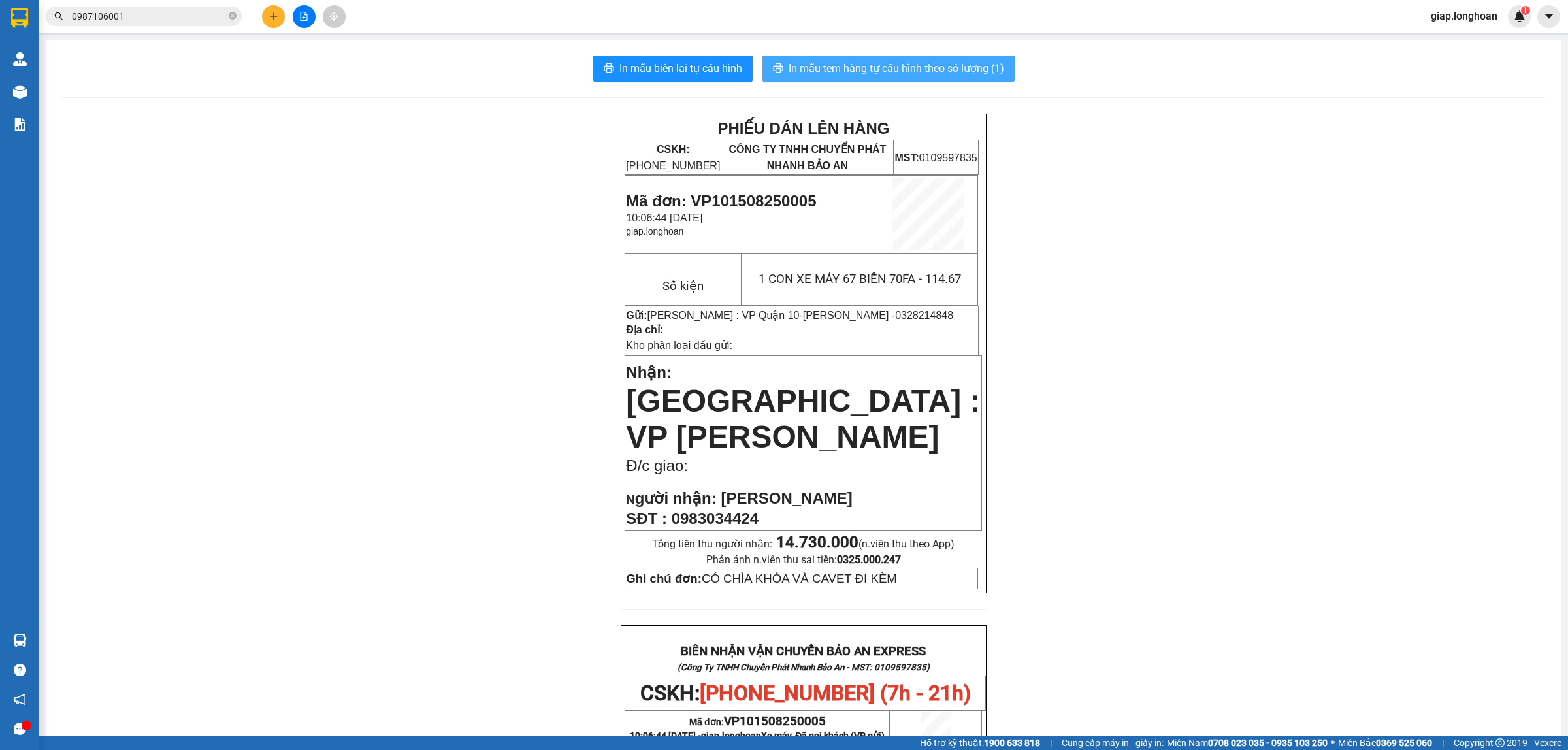
click at [880, 61] on span "In mẫu tem hàng tự cấu hình theo số lượng (1)" at bounding box center [896, 68] width 216 height 16
click at [1087, 308] on div "PHIẾU DÁN LÊN HÀNG CSKH: 1900.06.88.33 CÔNG TY TNHH CHUYỂN PHÁT NHANH BẢO AN MS…" at bounding box center [803, 696] width 1483 height 1163
